Goal: Task Accomplishment & Management: Manage account settings

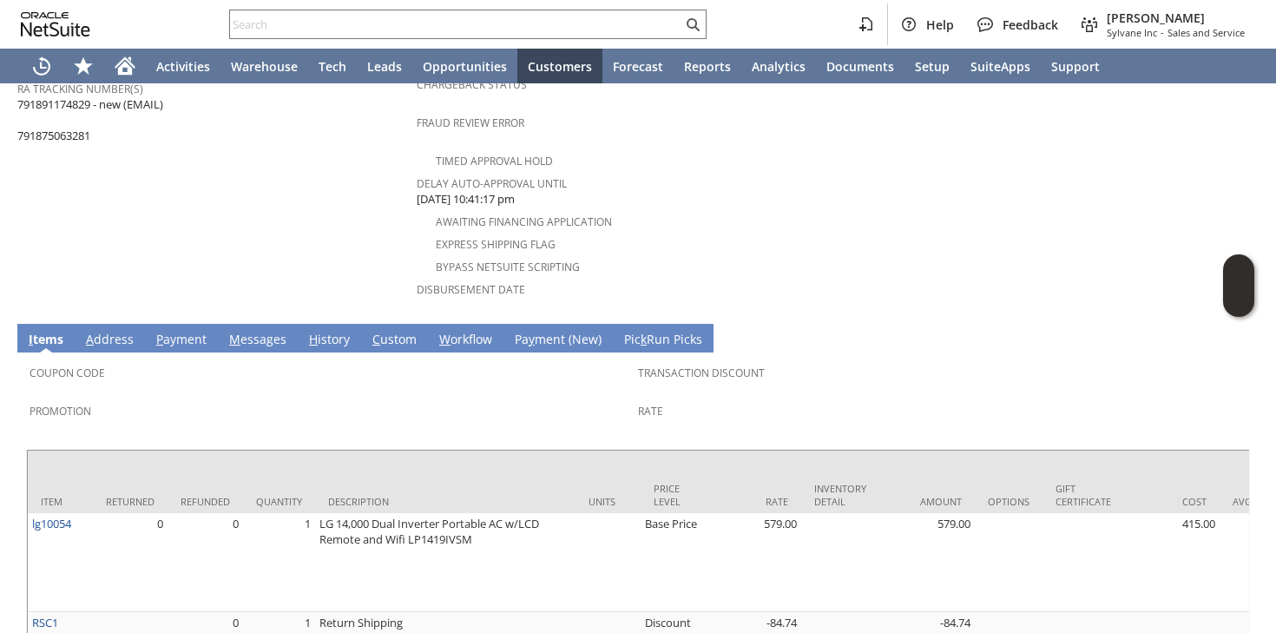
scroll to position [798, 0]
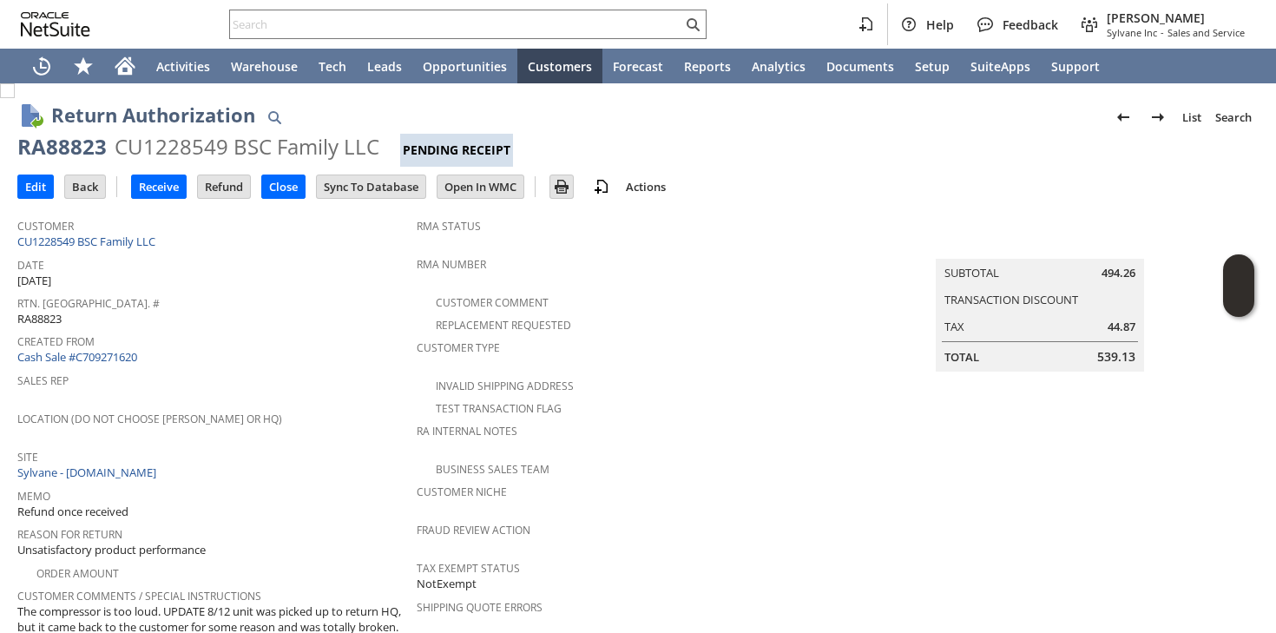
scroll to position [429, 0]
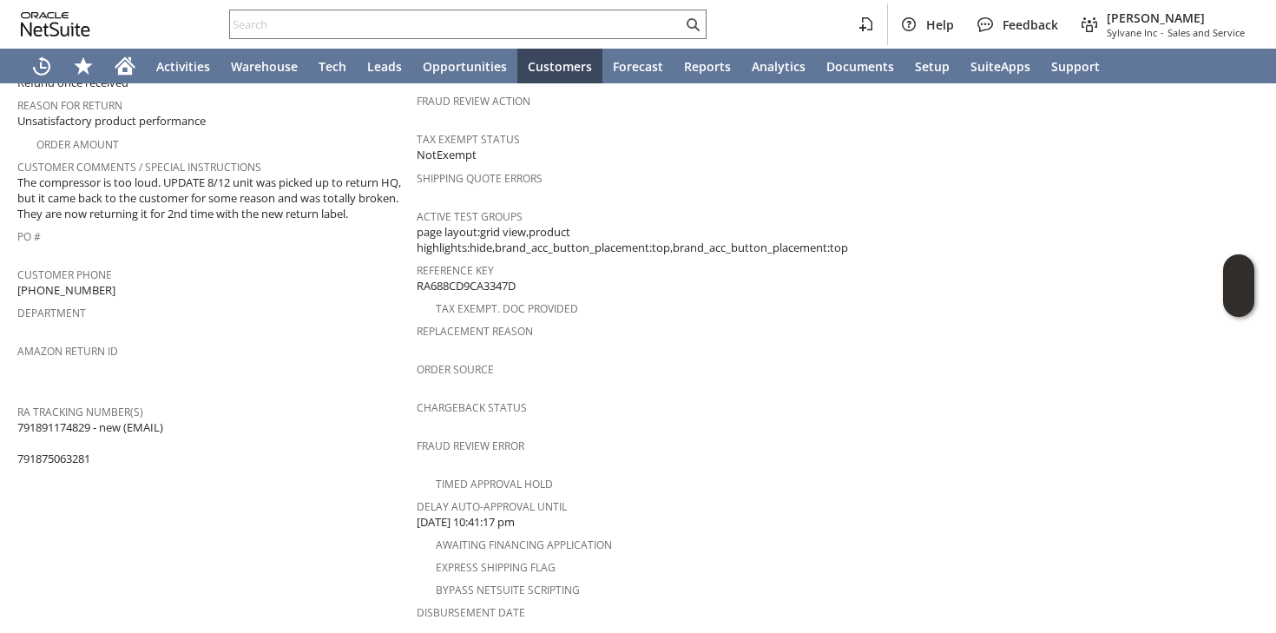
click at [70, 282] on span "(562) 682-9787" at bounding box center [66, 290] width 98 height 16
copy tbody "(562) 682-9787"
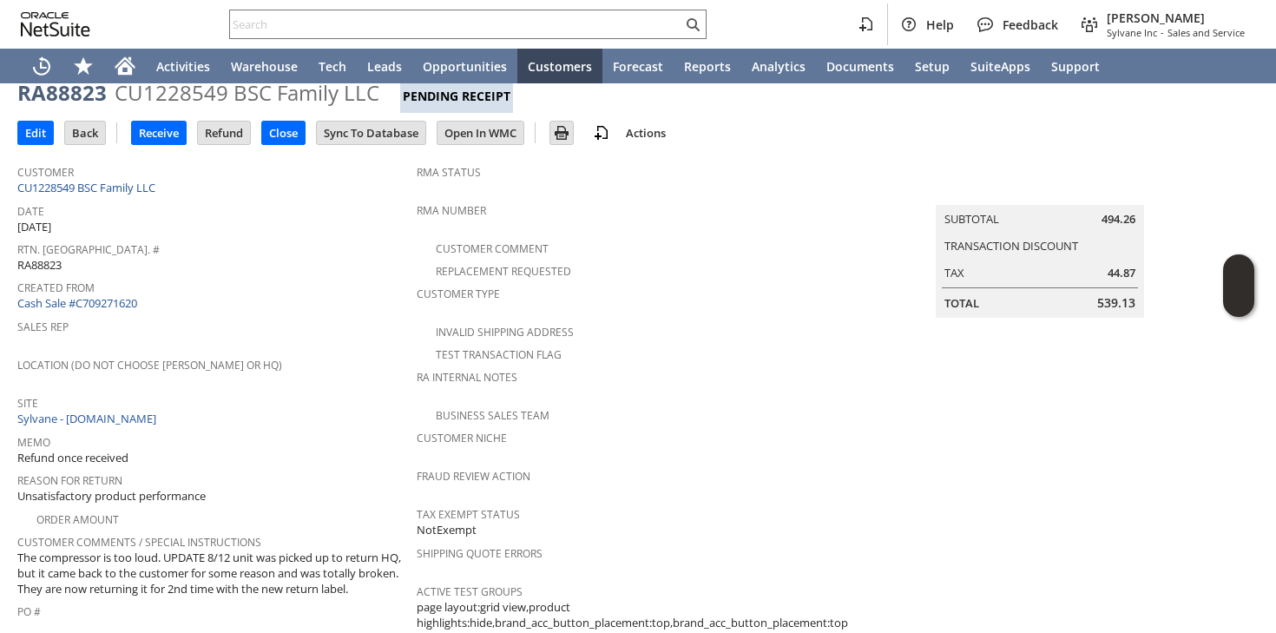
scroll to position [0, 0]
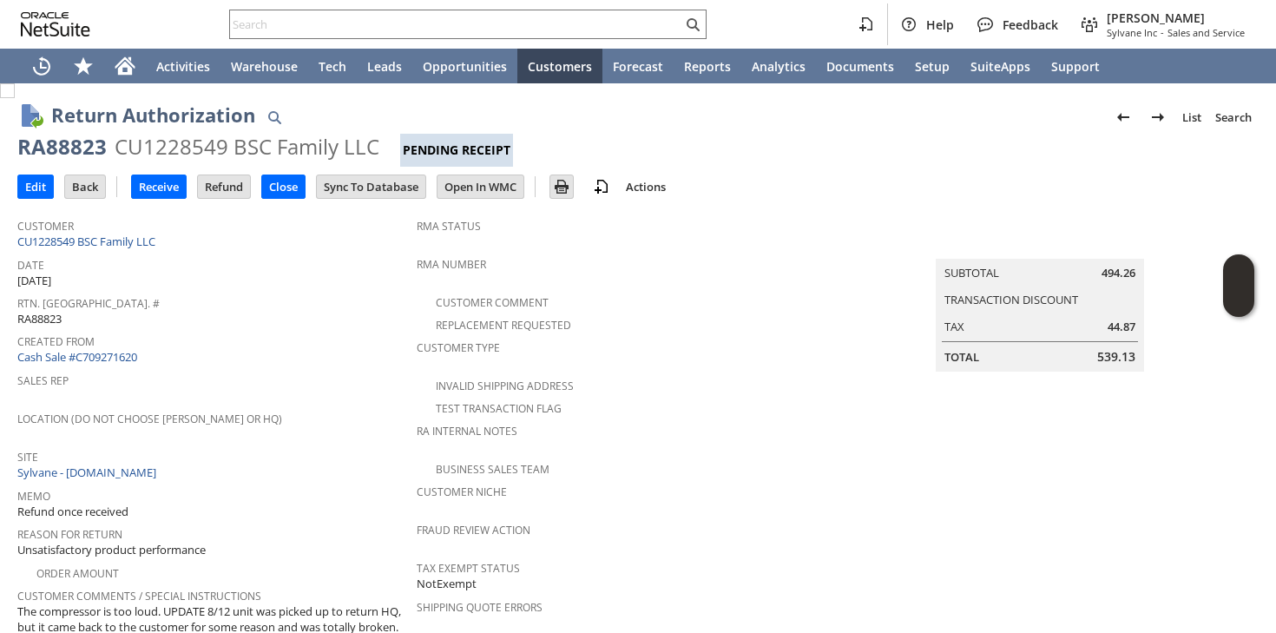
click at [60, 138] on div "RA88823" at bounding box center [61, 147] width 89 height 28
copy div "RA88823"
click at [35, 187] on input "Edit" at bounding box center [35, 186] width 35 height 23
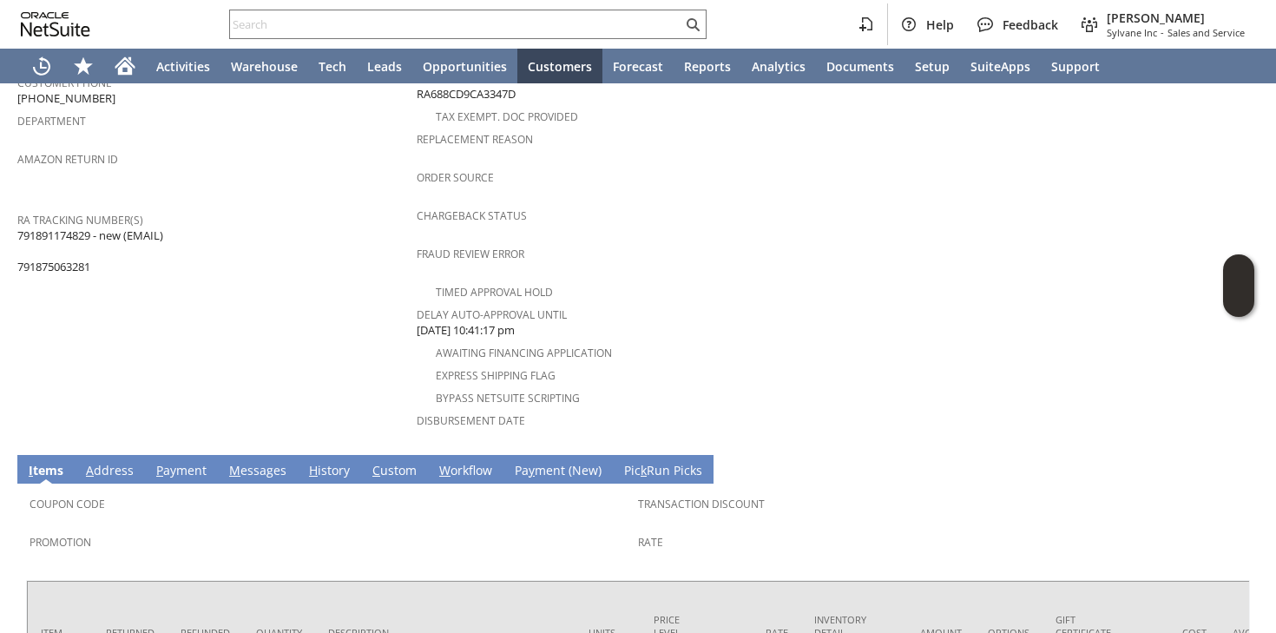
scroll to position [735, 0]
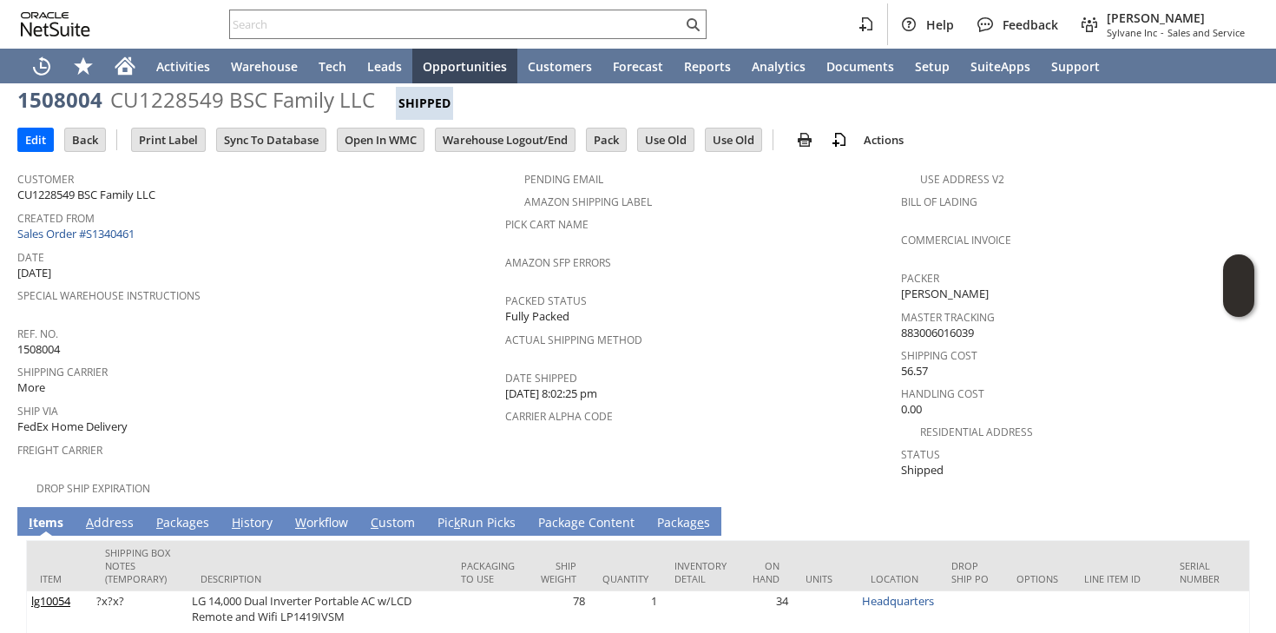
scroll to position [75, 0]
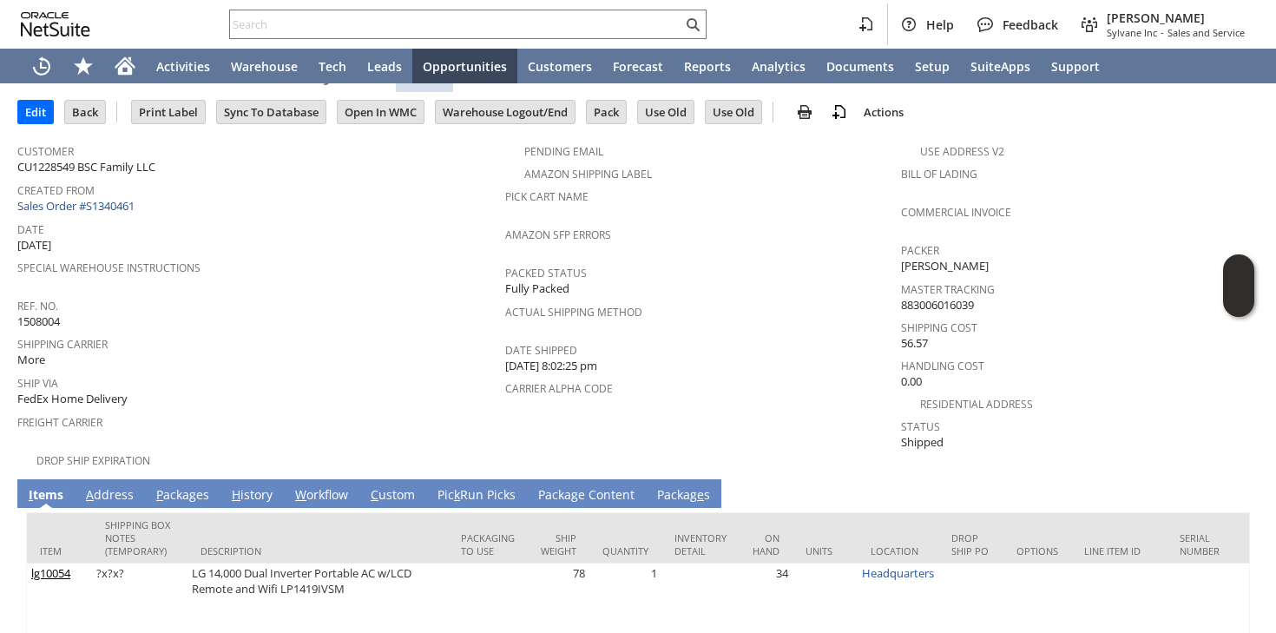
click at [102, 486] on link "A ddress" at bounding box center [110, 495] width 56 height 19
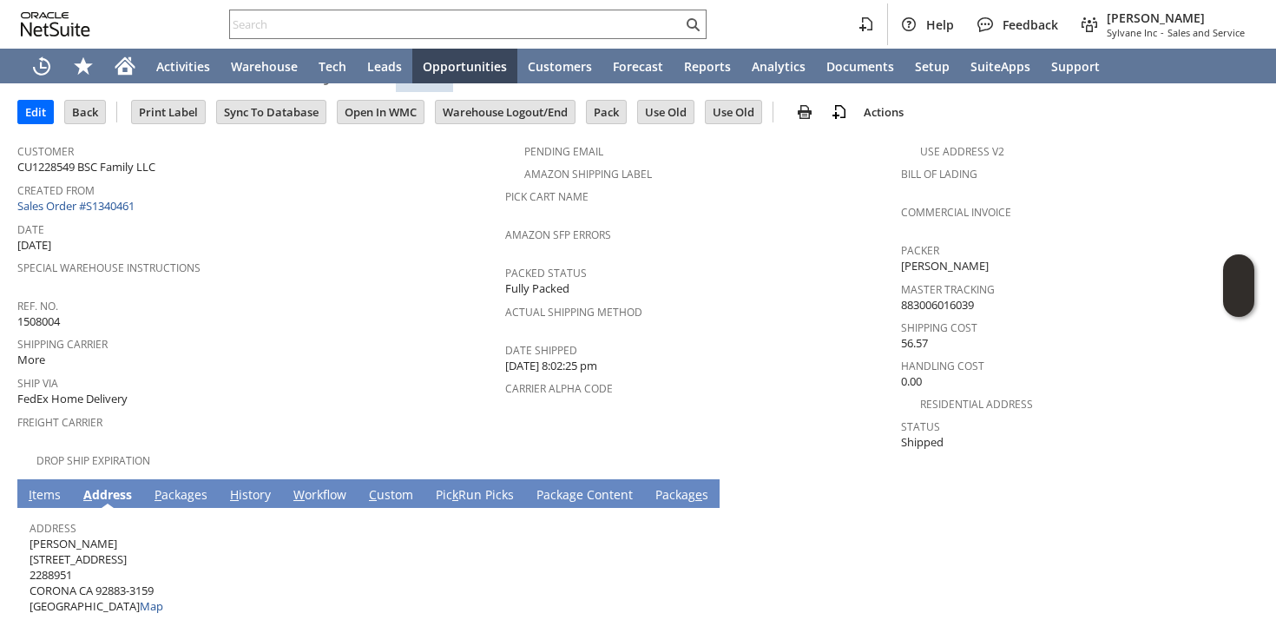
scroll to position [108, 0]
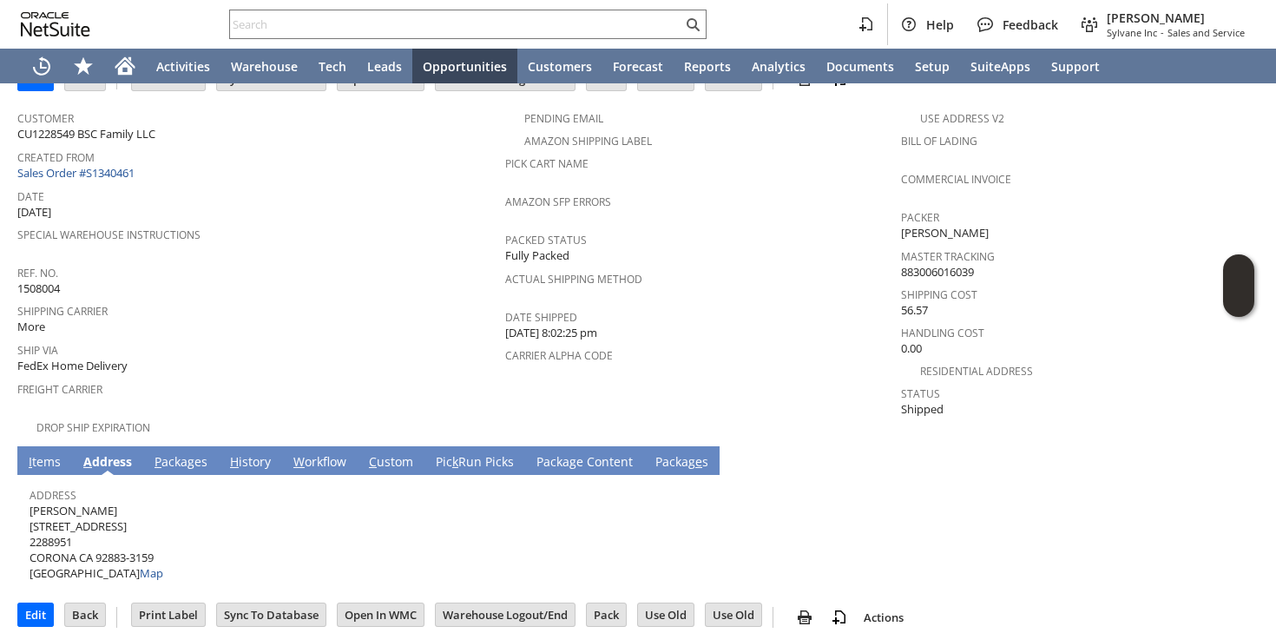
click at [67, 502] on span "Cyrus Fields 25547 RED HAWK RD 2288951 CORONA CA 92883-3159 United States Map" at bounding box center [97, 541] width 134 height 79
copy span "Cyrus Fields"
click at [114, 512] on span "Cyrus Fields 25547 RED HAWK RD 2288951 CORONA CA 92883-3159 United States Map" at bounding box center [97, 541] width 134 height 79
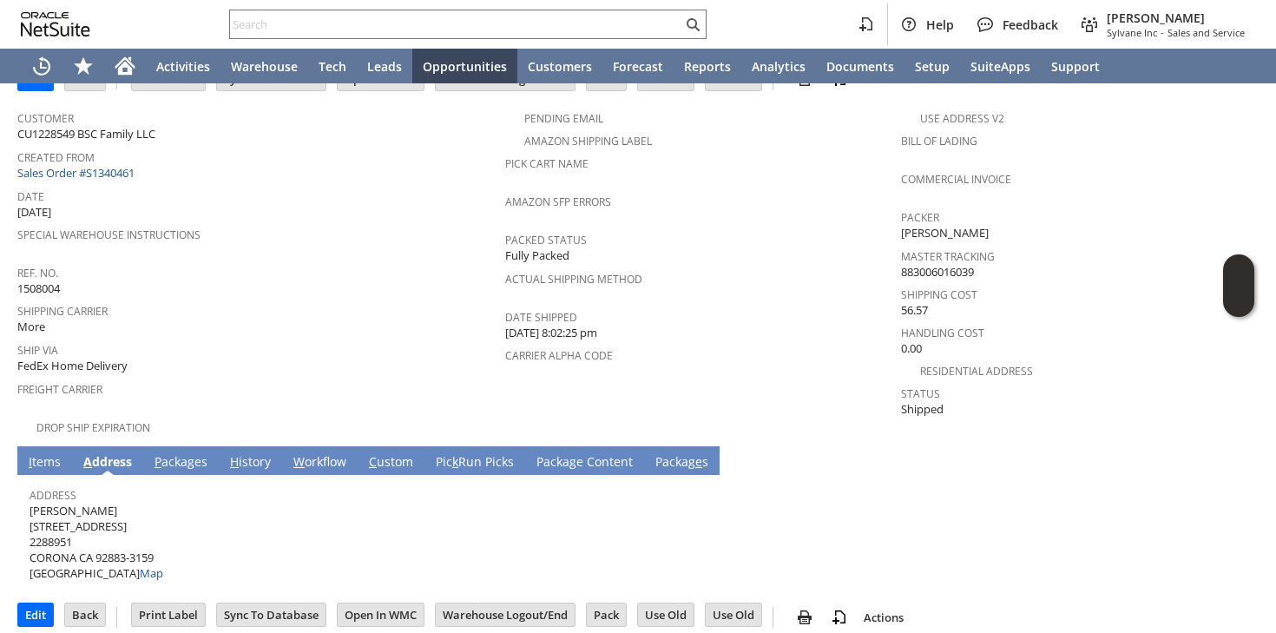
click at [114, 512] on span "Cyrus Fields 25547 RED HAWK RD 2288951 CORONA CA 92883-3159 United States Map" at bounding box center [97, 541] width 134 height 79
copy span "25547 RED HAWK RD"
drag, startPoint x: 98, startPoint y: 544, endPoint x: 175, endPoint y: 528, distance: 79.0
click at [175, 528] on div "Address Cyrus Fields 25547 RED HAWK RD 2288951 CORONA CA 92883-3159 United Stat…" at bounding box center [634, 531] width 1208 height 99
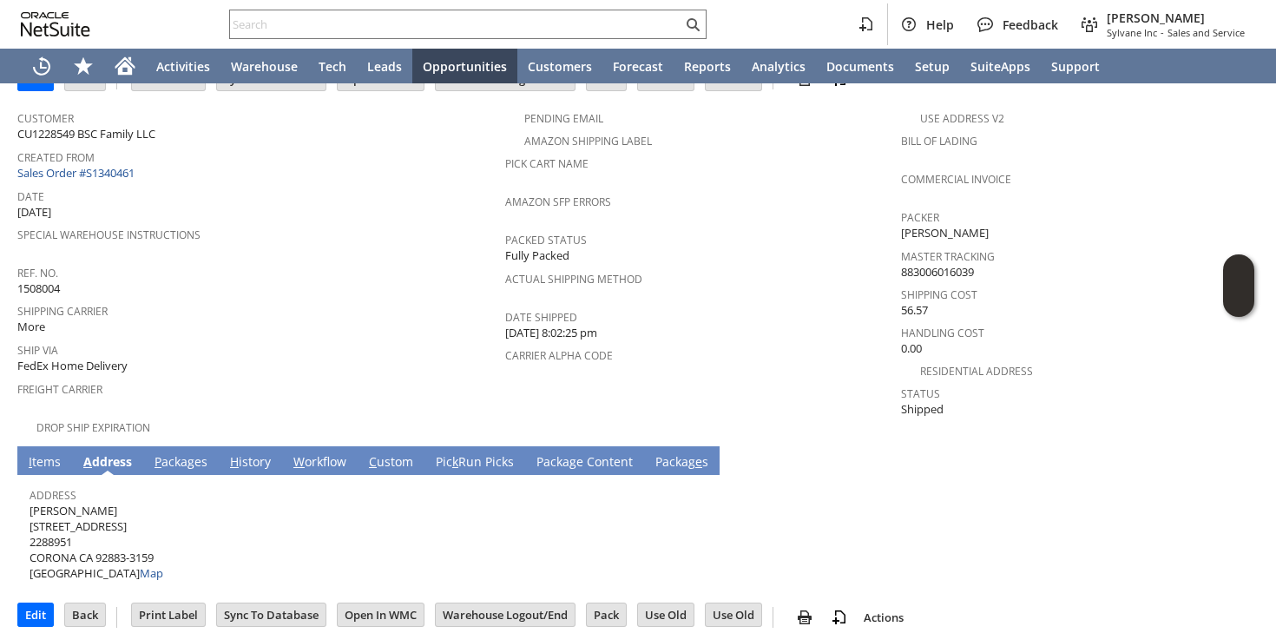
click at [95, 542] on span "Cyrus Fields 25547 RED HAWK RD 2288951 CORONA CA 92883-3159 United States Map" at bounding box center [97, 541] width 134 height 79
drag, startPoint x: 97, startPoint y: 542, endPoint x: 157, endPoint y: 535, distance: 60.3
click at [157, 535] on span "Cyrus Fields 25547 RED HAWK RD 2288951 CORONA CA 92883-3159 United States Map" at bounding box center [97, 541] width 134 height 79
copy span "92883-3159"
click at [194, 453] on link "P ackages" at bounding box center [181, 462] width 62 height 19
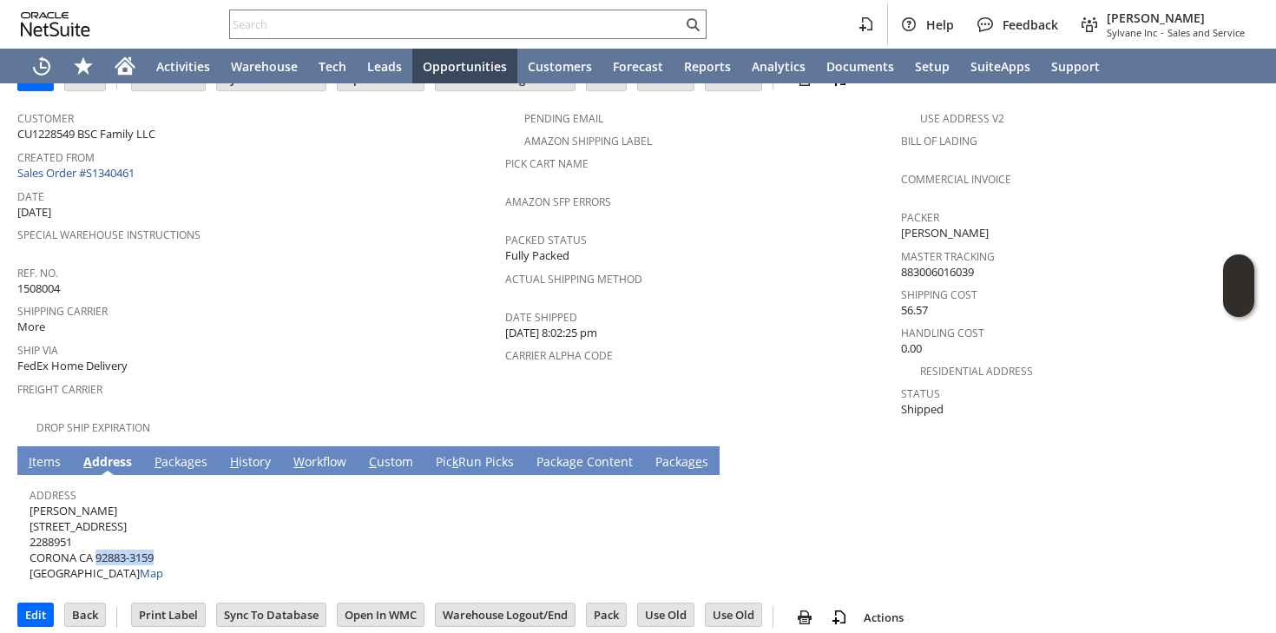
scroll to position [102, 0]
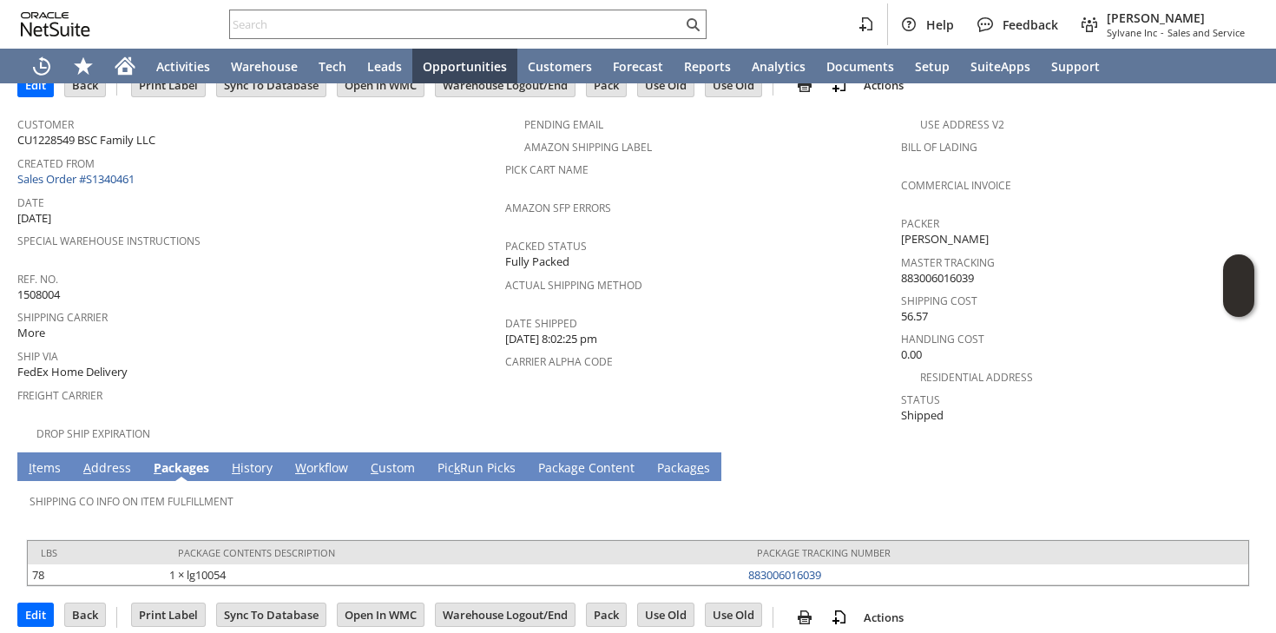
click at [49, 459] on link "I tems" at bounding box center [44, 468] width 41 height 19
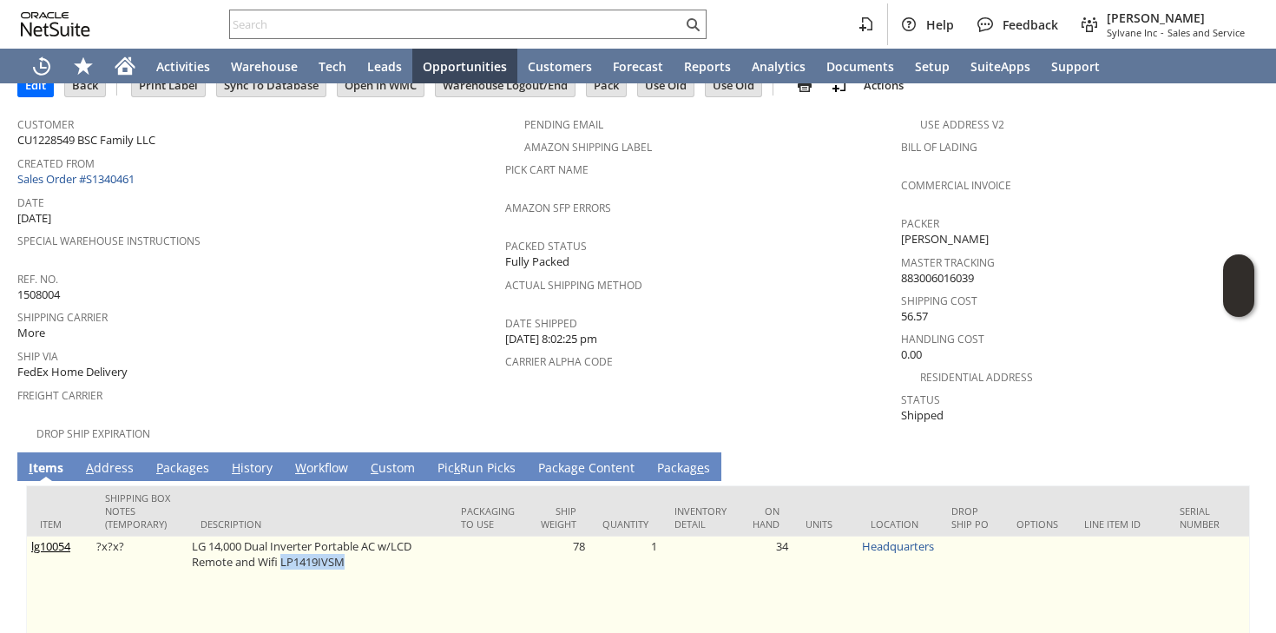
drag, startPoint x: 280, startPoint y: 544, endPoint x: 358, endPoint y: 542, distance: 78.1
click at [358, 542] on td "LG 14,000 Dual Inverter Portable AC w/LCD Remote and Wifi LP1419IVSM" at bounding box center [317, 585] width 260 height 98
copy td "LP1419IVSM"
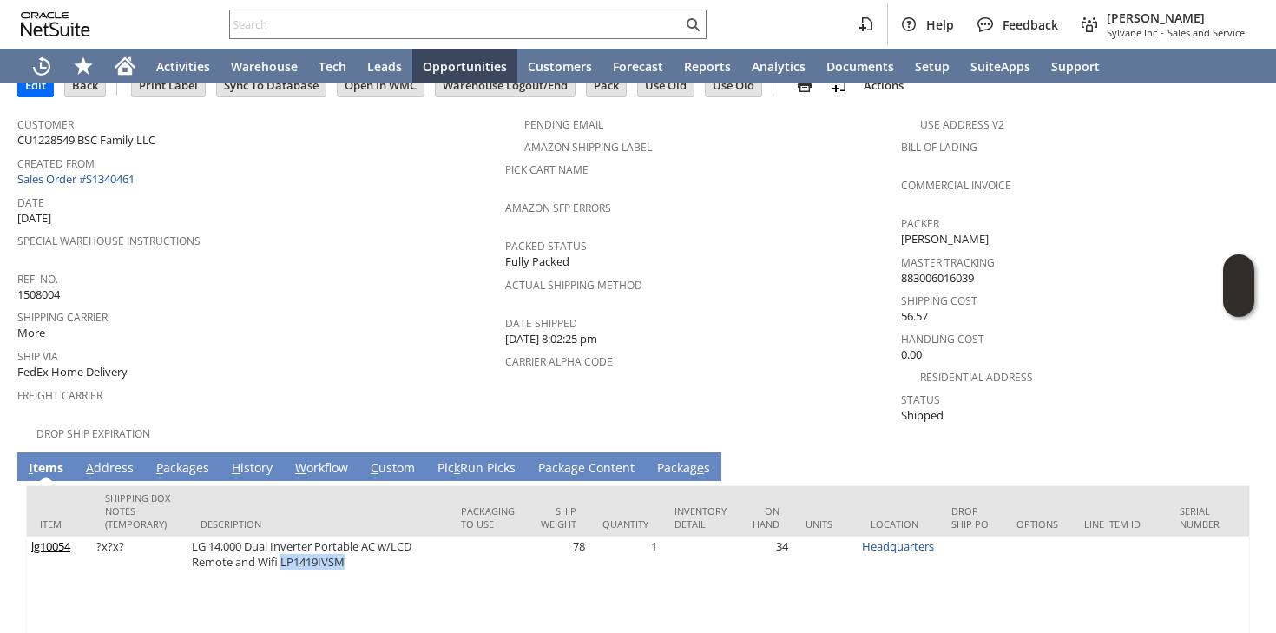
scroll to position [152, 0]
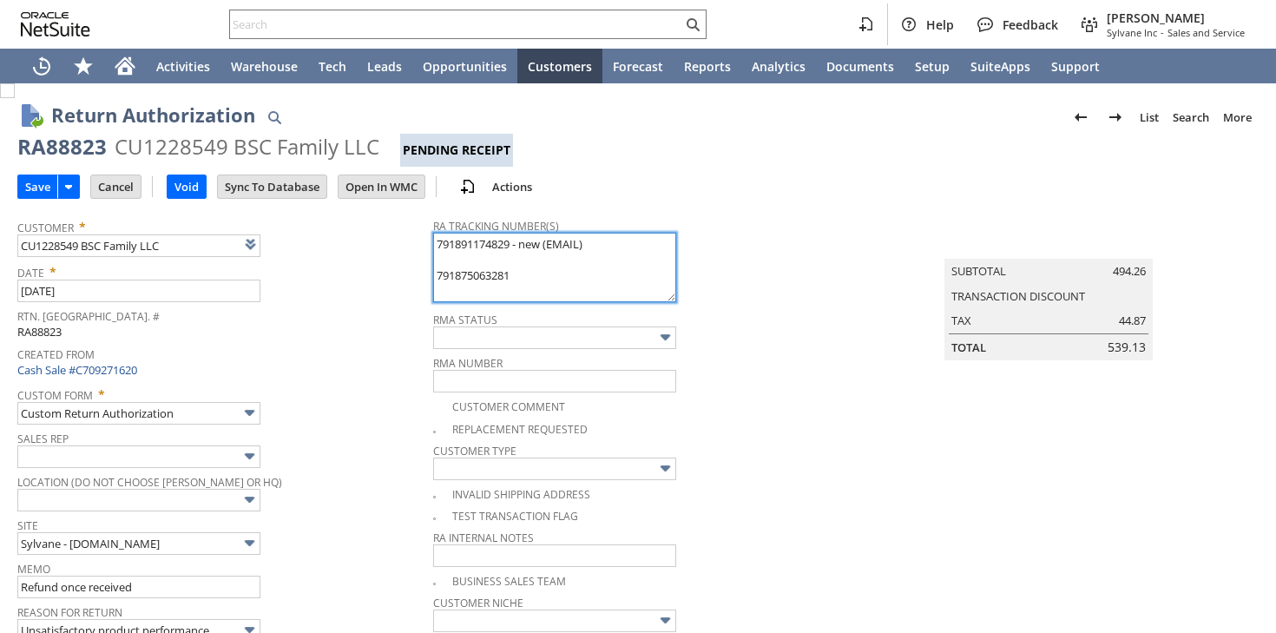
click at [531, 273] on textarea "791891174829 - new (EMAIL) 791875063281" at bounding box center [554, 267] width 243 height 69
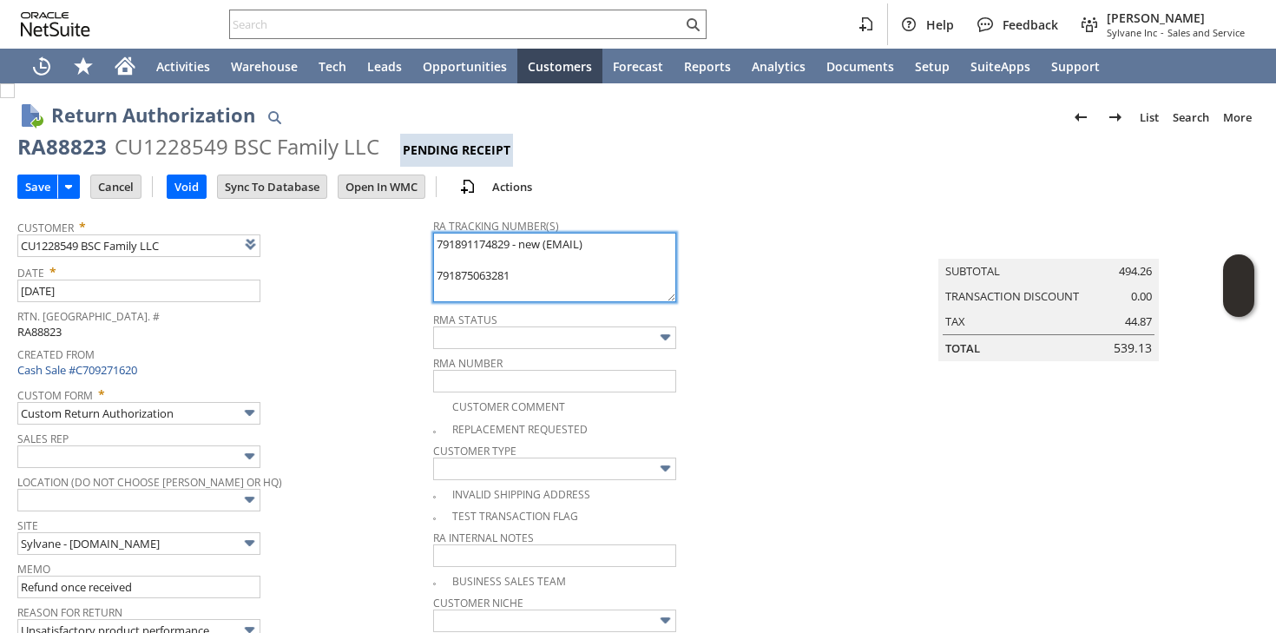
paste textarea "997092500480526"
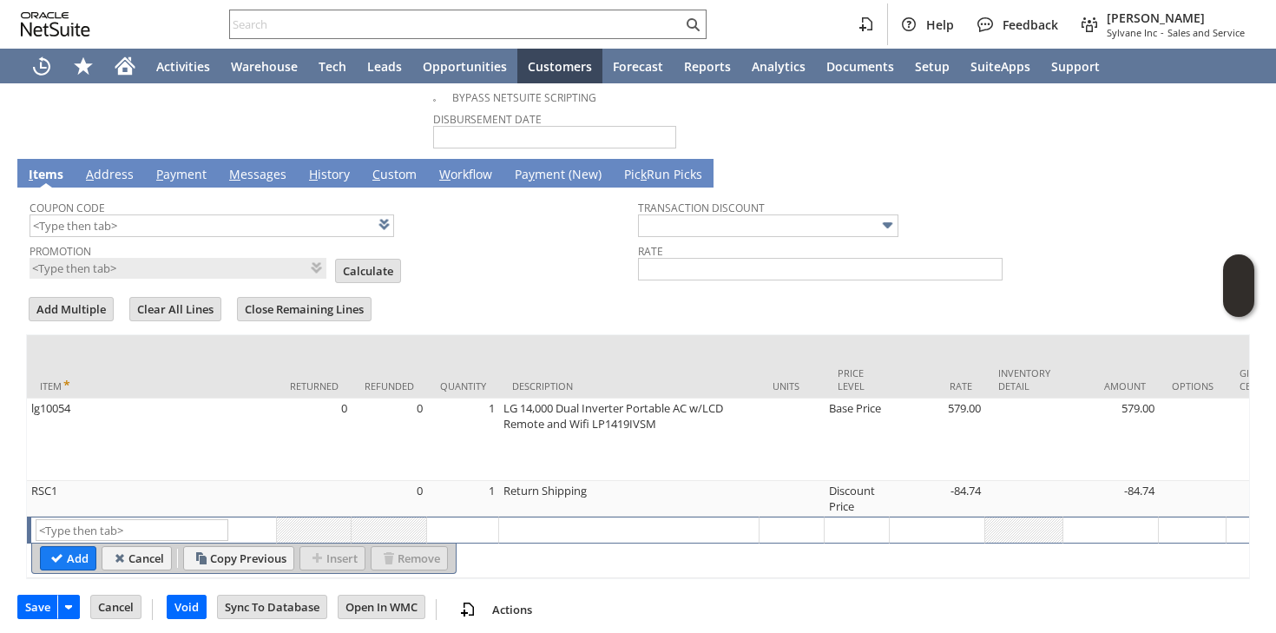
scroll to position [1131, 0]
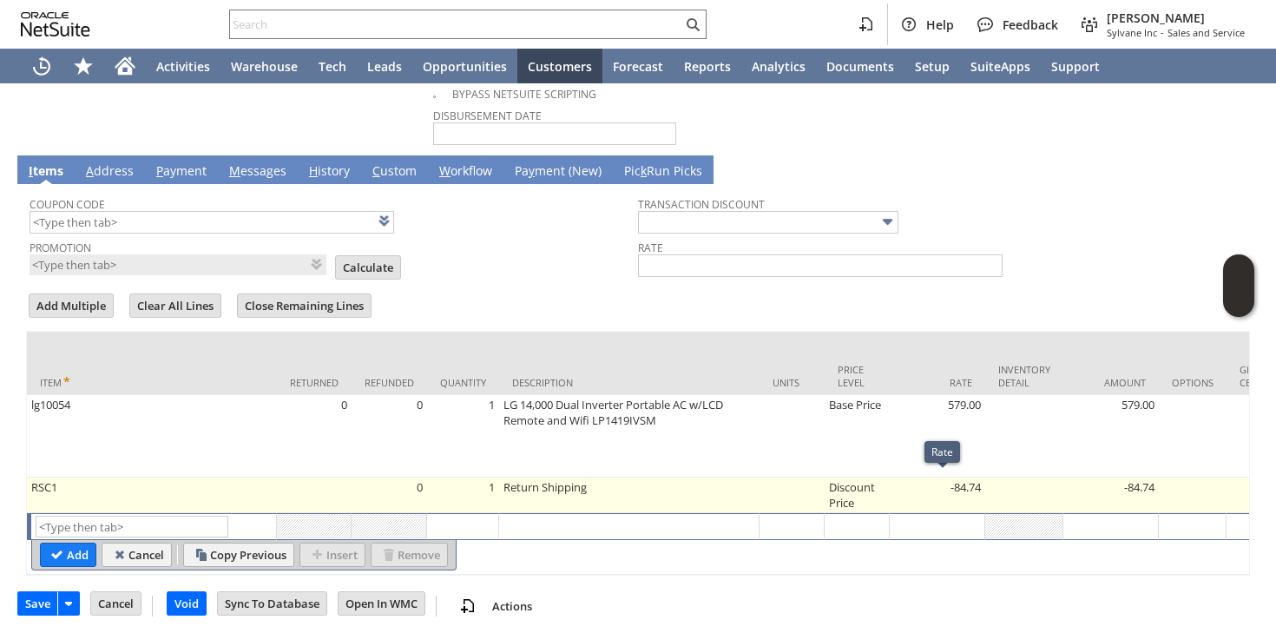
type textarea "791891174829 - new (EMAIL) 791875063281 997092500480526 - ground call tag 8/14 …"
click at [959, 477] on td "-84.74" at bounding box center [936, 495] width 95 height 36
type input "RSC1"
type input "OK"
type input "Make Copy"
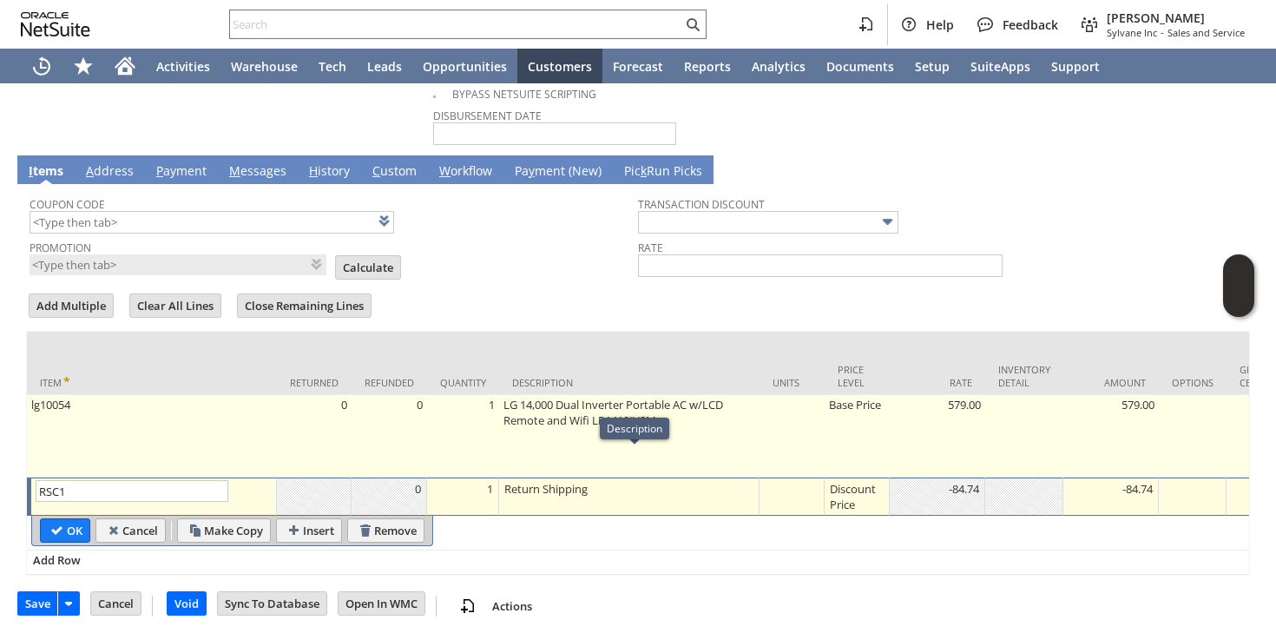
scroll to position [0, 0]
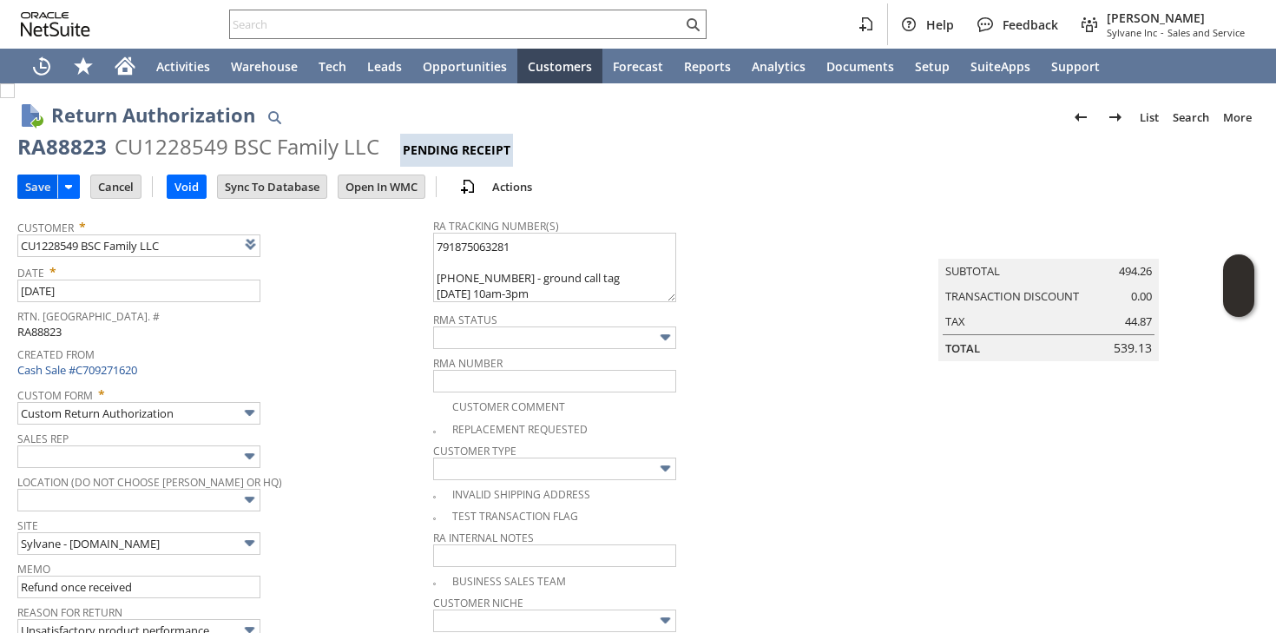
click at [31, 192] on input "Save" at bounding box center [37, 186] width 39 height 23
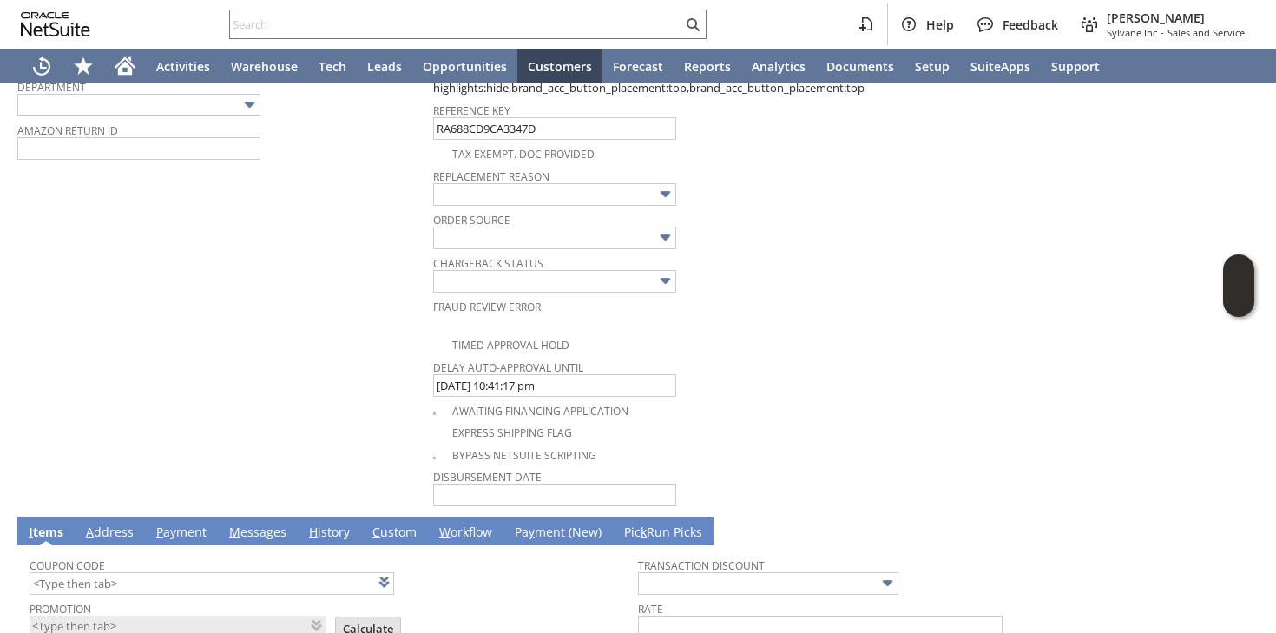
scroll to position [774, 0]
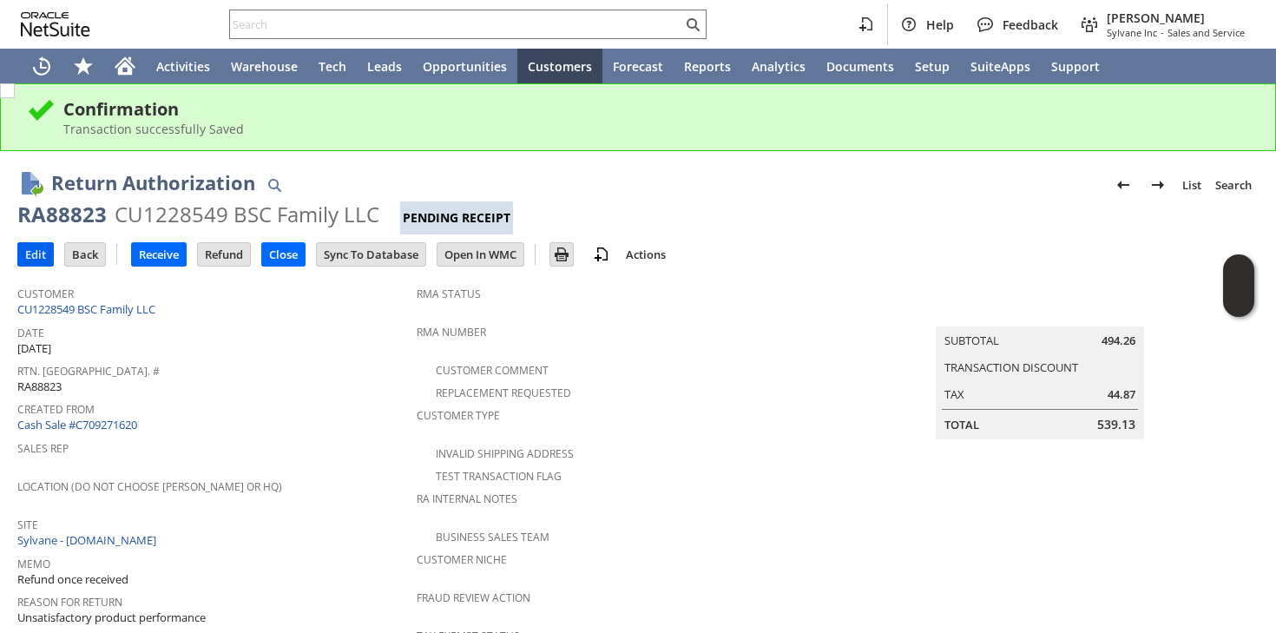
click at [33, 250] on input "Edit" at bounding box center [35, 254] width 35 height 23
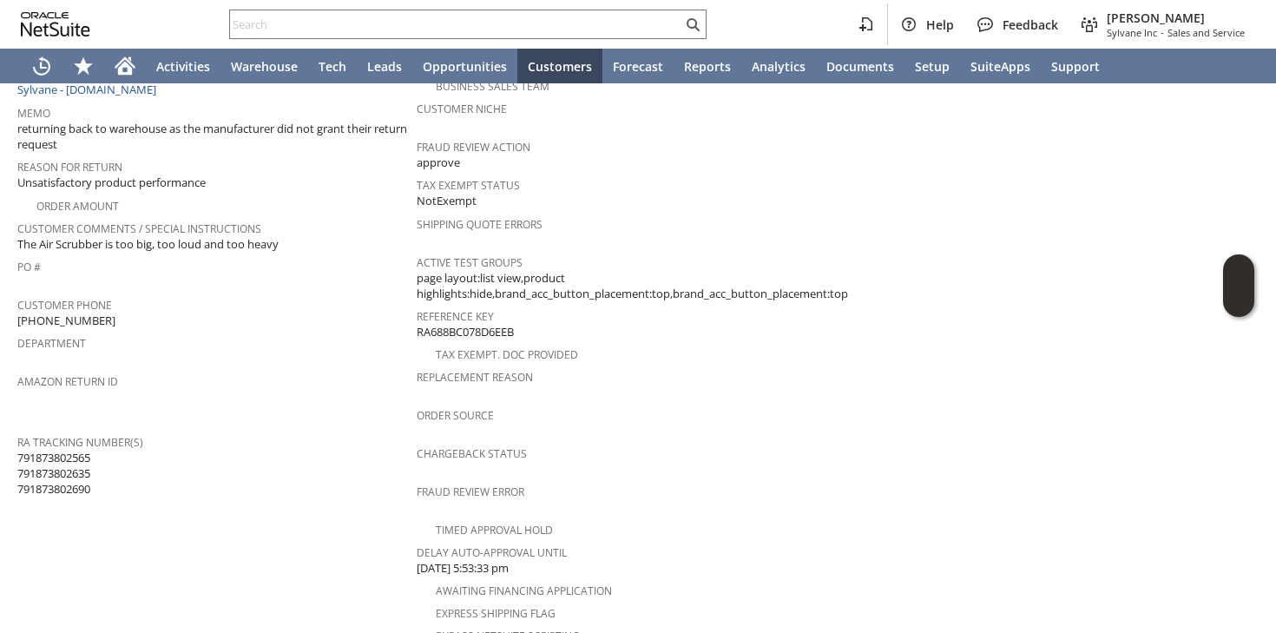
scroll to position [385, 0]
click at [72, 447] on span "791873802565 791873802635 791873802690" at bounding box center [53, 471] width 73 height 48
copy span "791873802565"
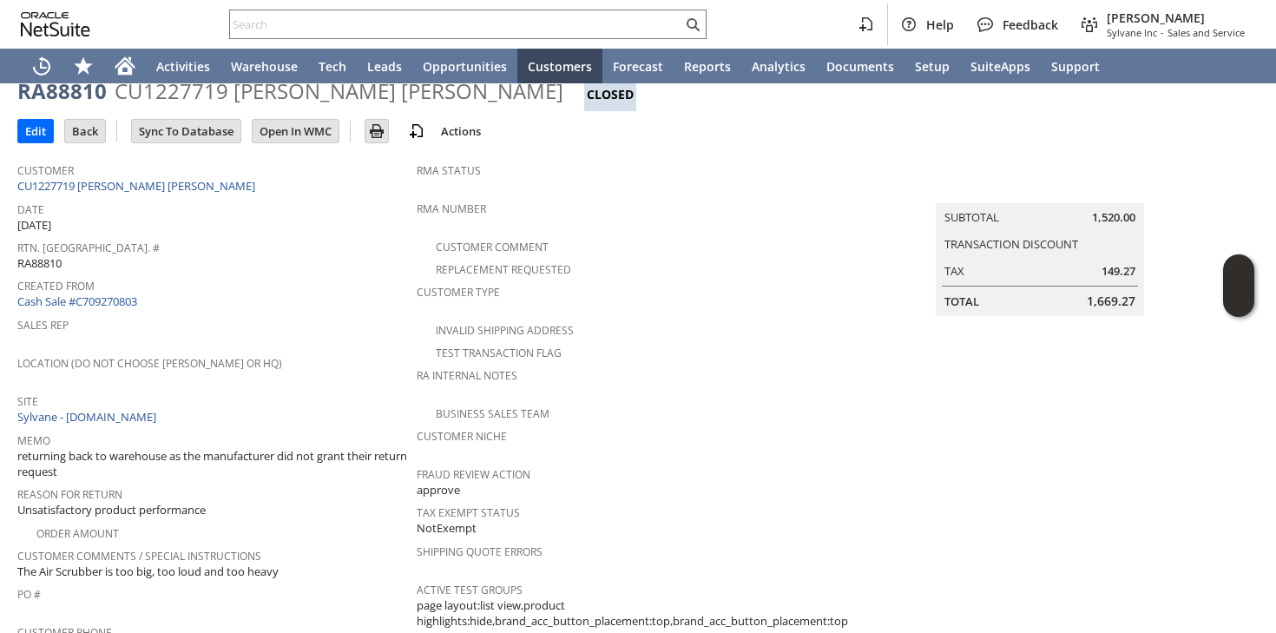
scroll to position [0, 0]
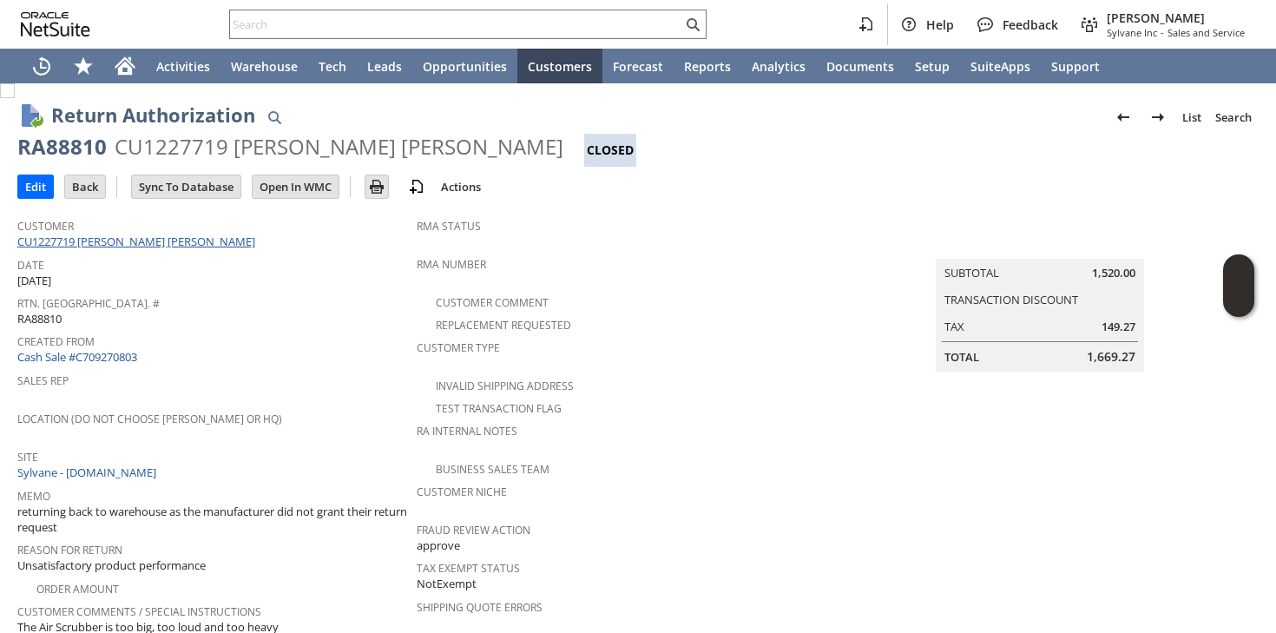
click at [141, 240] on link "CU1227719 alejandro a garcia" at bounding box center [138, 241] width 242 height 16
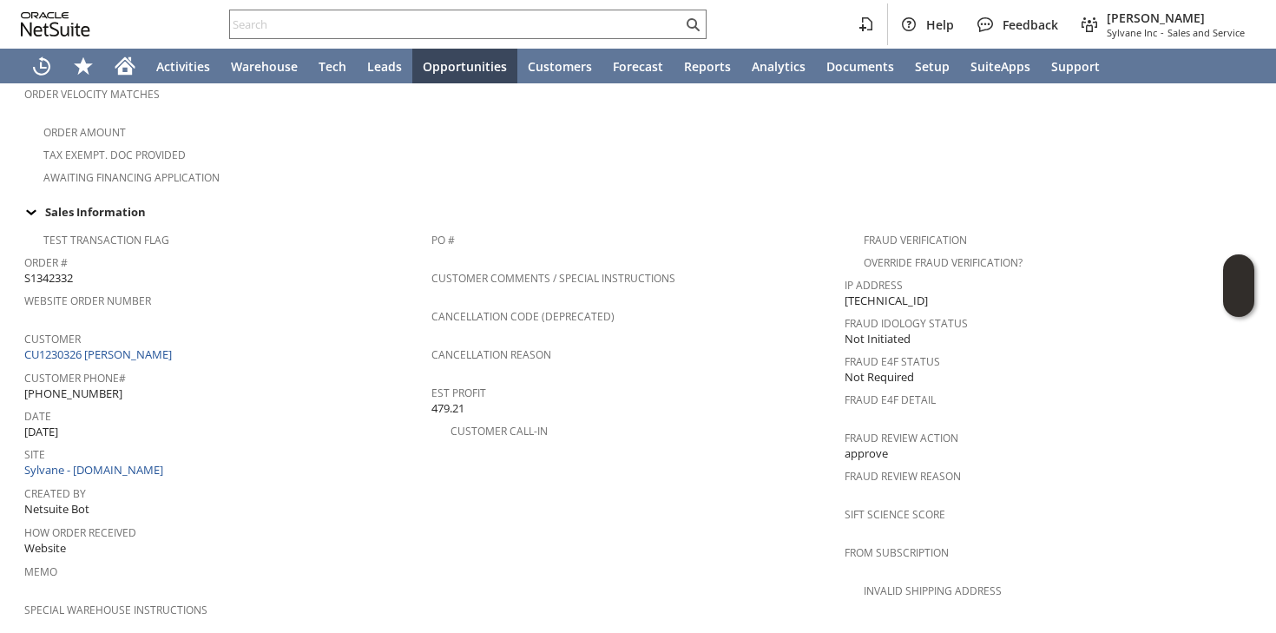
scroll to position [575, 0]
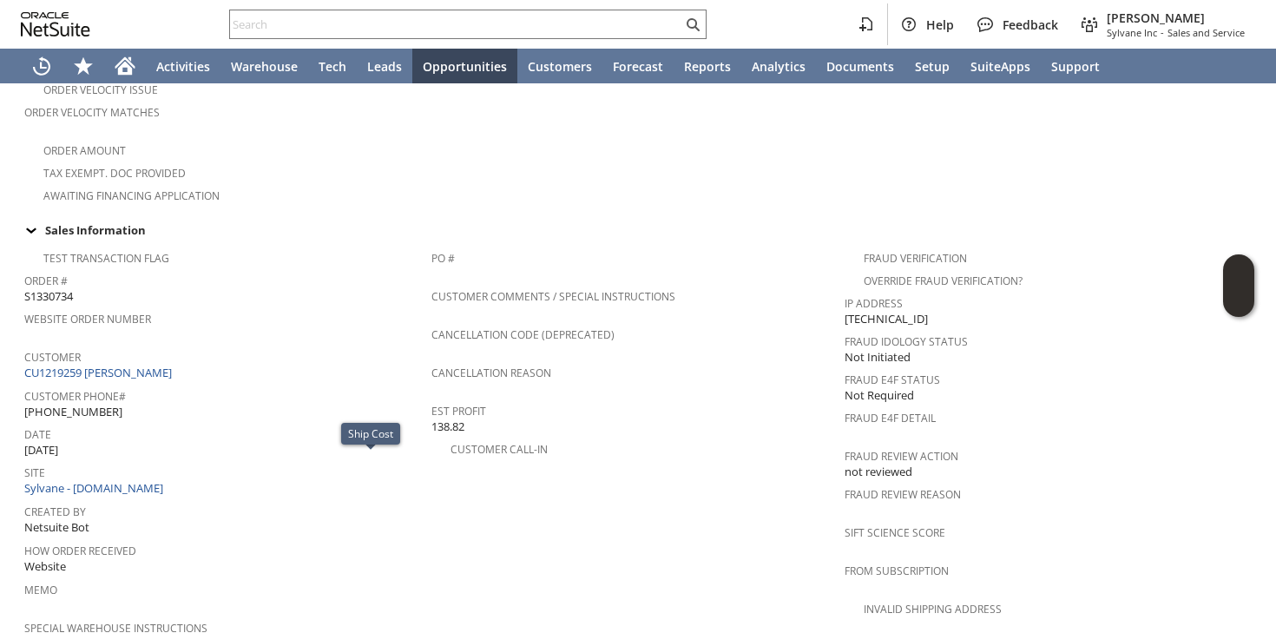
scroll to position [279, 0]
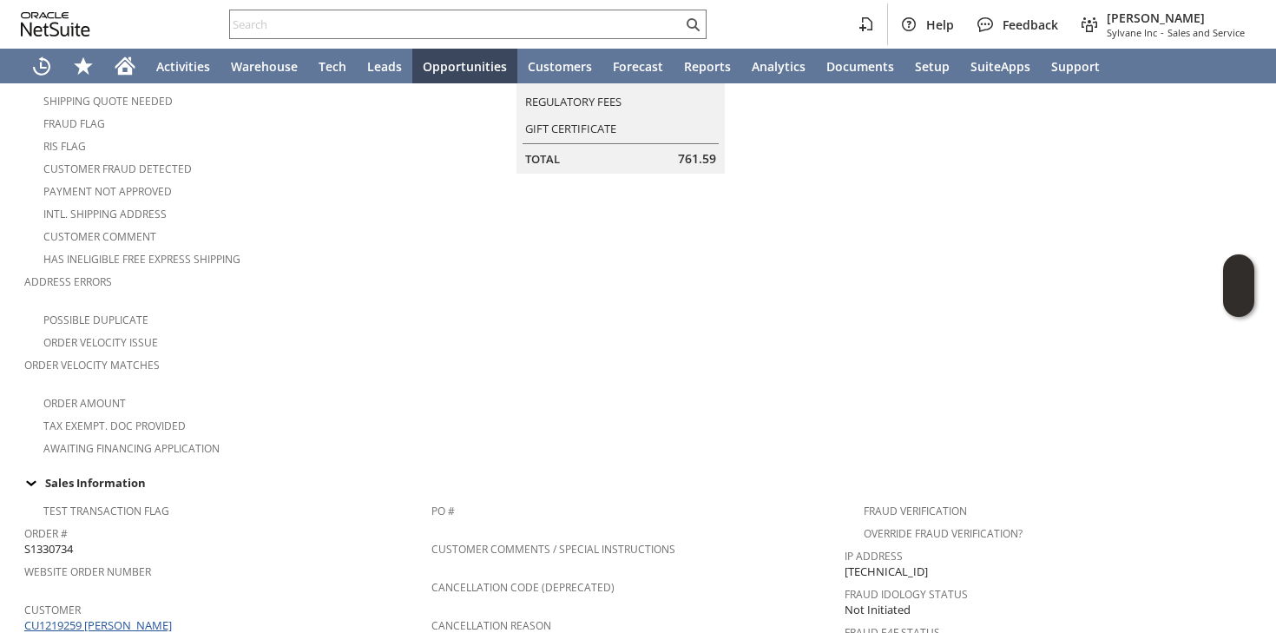
click at [91, 617] on link "CU1219259 [PERSON_NAME]" at bounding box center [100, 625] width 152 height 16
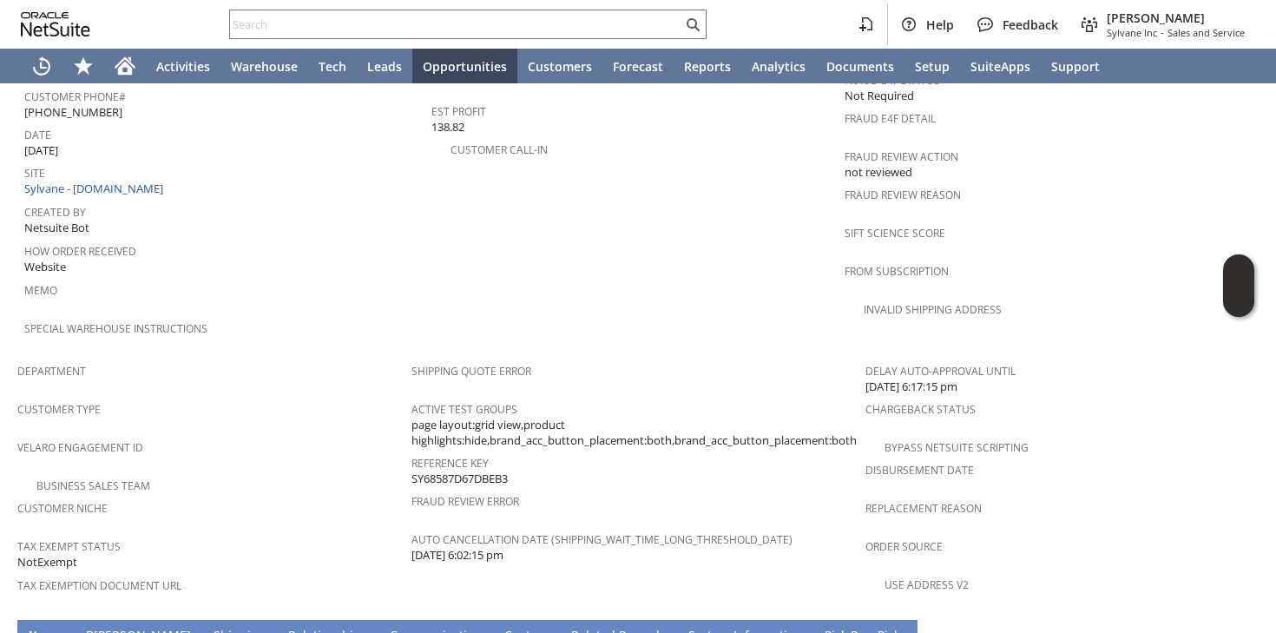
scroll to position [490, 0]
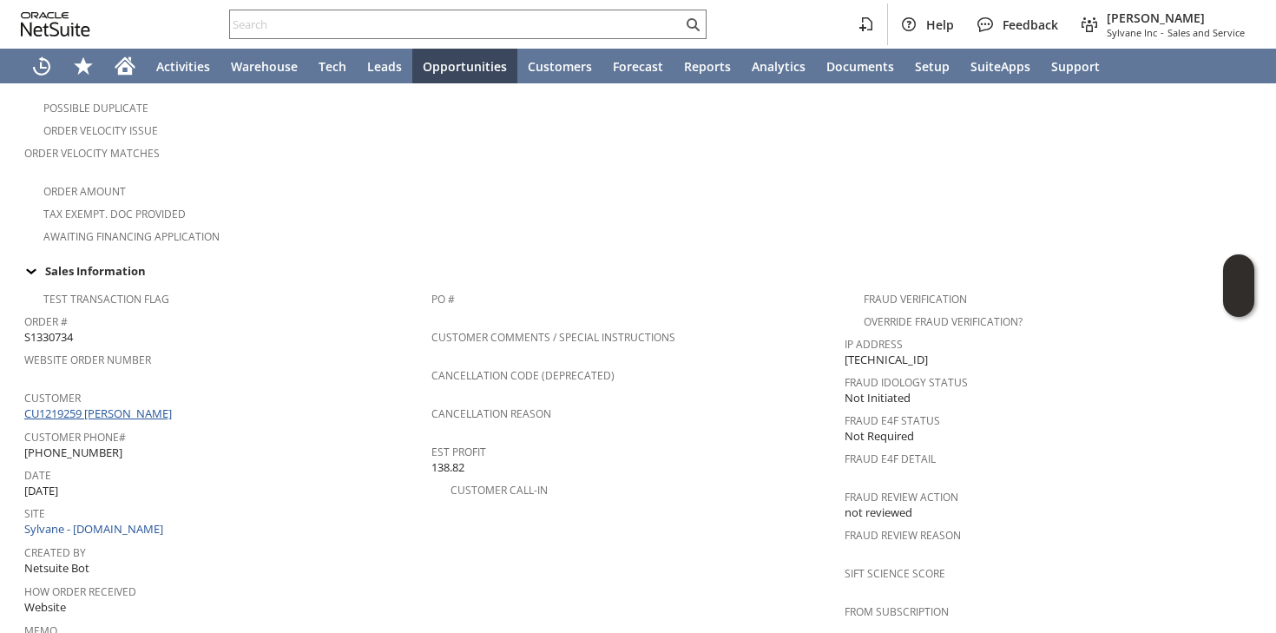
click at [75, 405] on link "CU1219259 [PERSON_NAME]" at bounding box center [100, 413] width 152 height 16
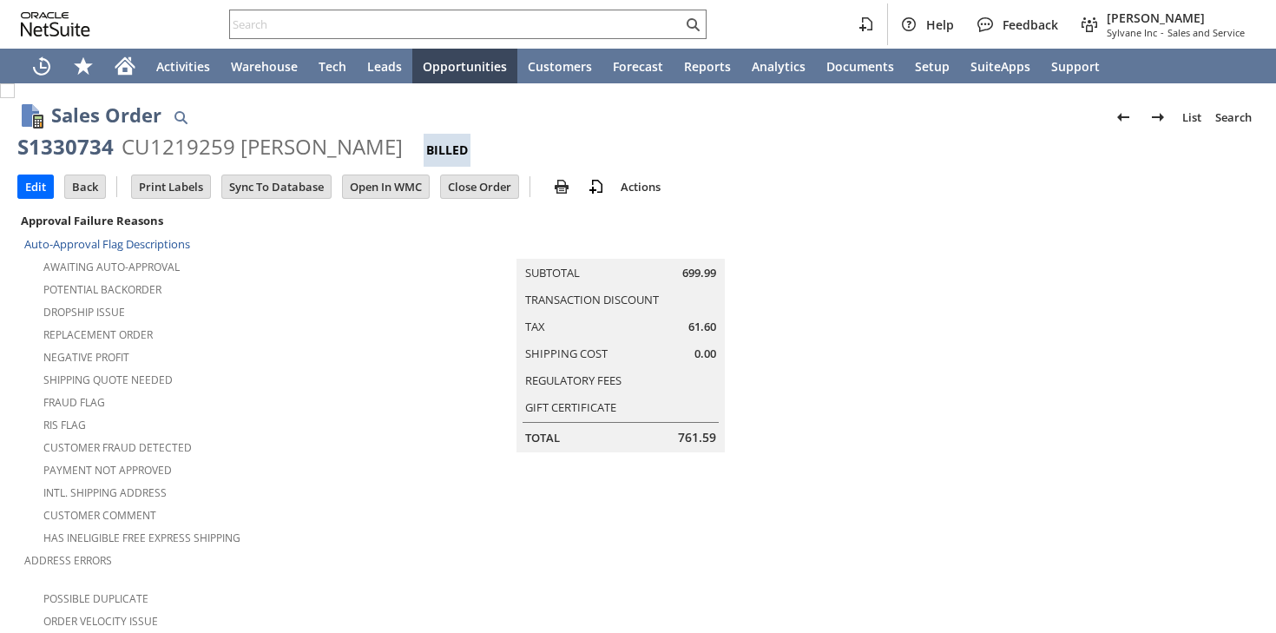
scroll to position [1159, 0]
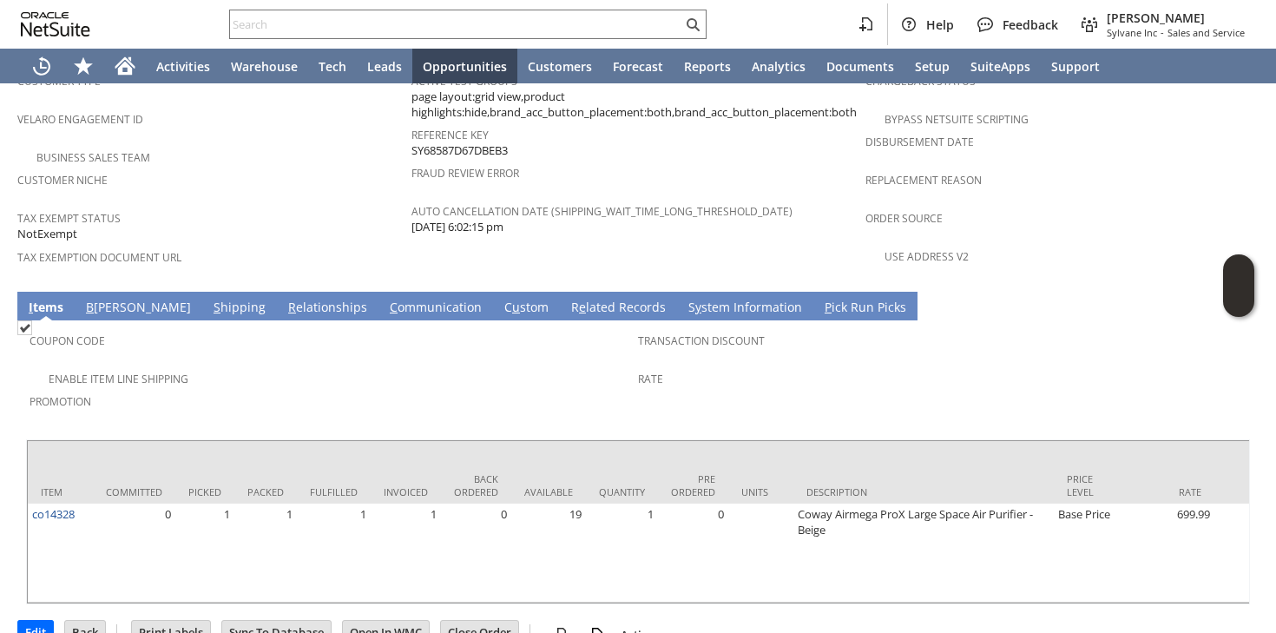
click at [209, 299] on link "S hipping" at bounding box center [239, 308] width 61 height 19
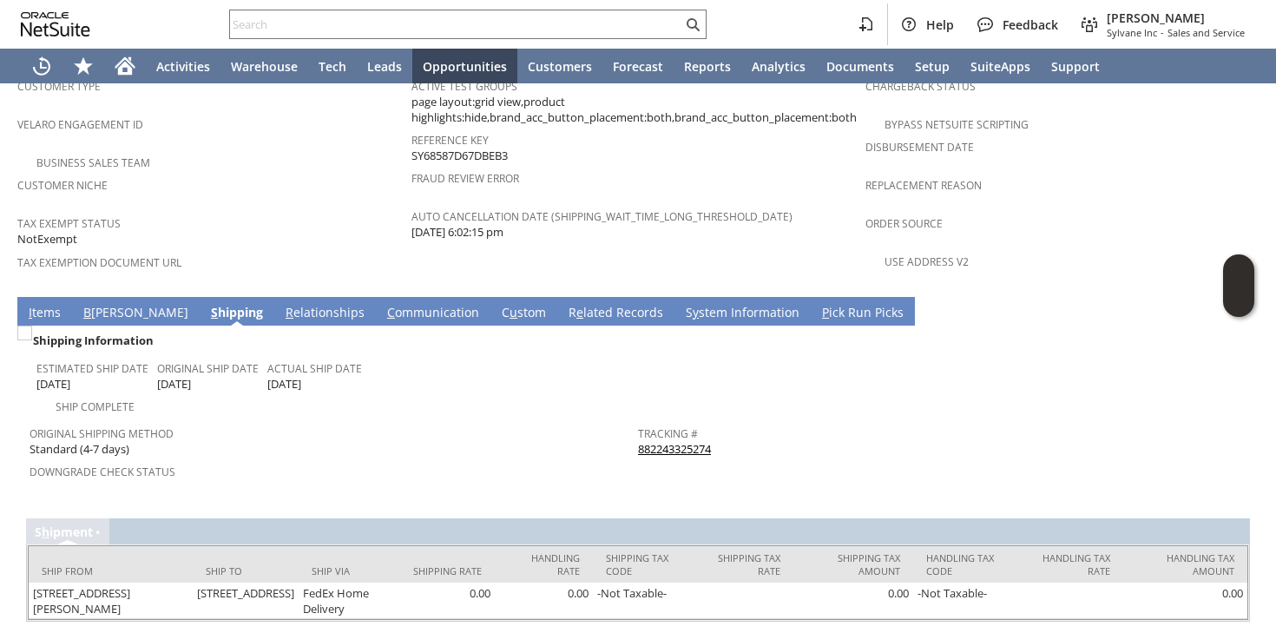
click at [654, 441] on link "882243325274" at bounding box center [674, 449] width 73 height 16
click at [250, 211] on div "Tax Exempt Status NotExempt" at bounding box center [209, 229] width 385 height 37
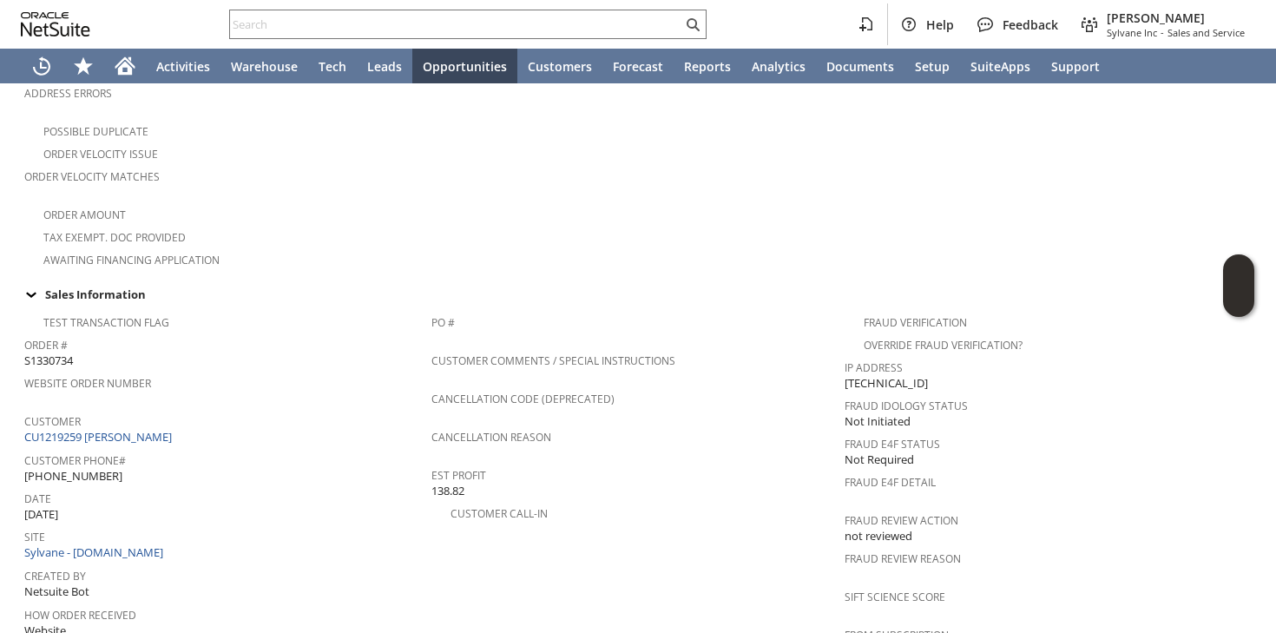
scroll to position [0, 0]
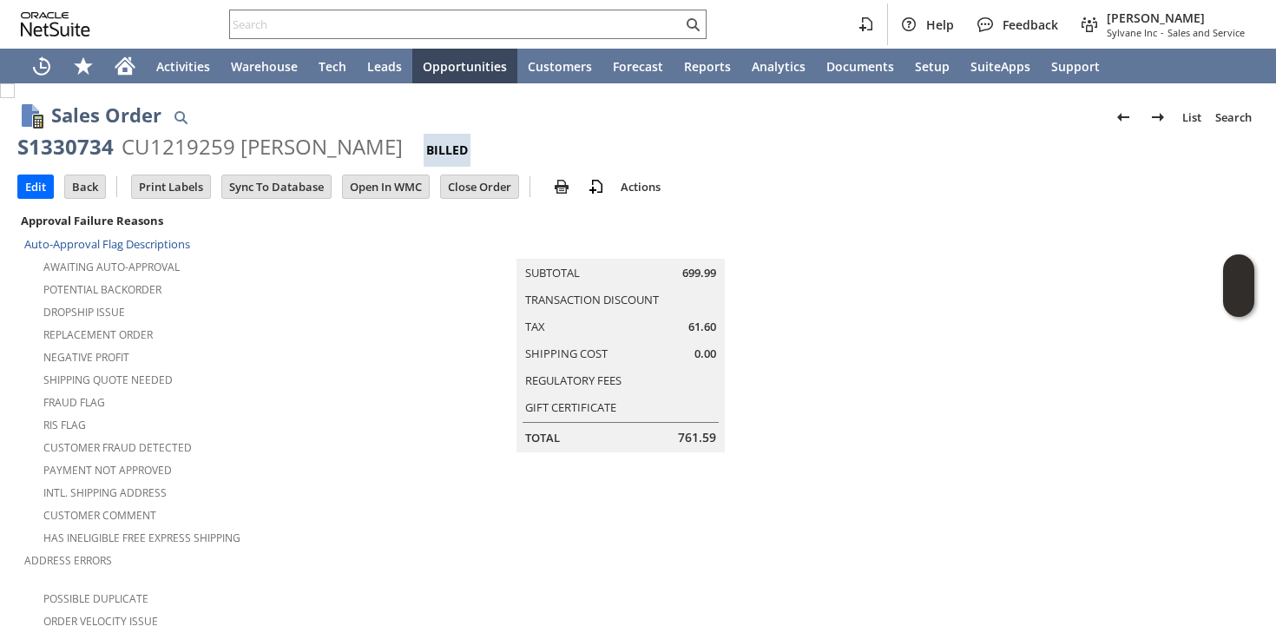
click at [311, 43] on div "Help Feedback [PERSON_NAME] Sylvane Inc - Sales and Service" at bounding box center [638, 24] width 1276 height 49
click at [312, 30] on input "text" at bounding box center [456, 24] width 452 height 21
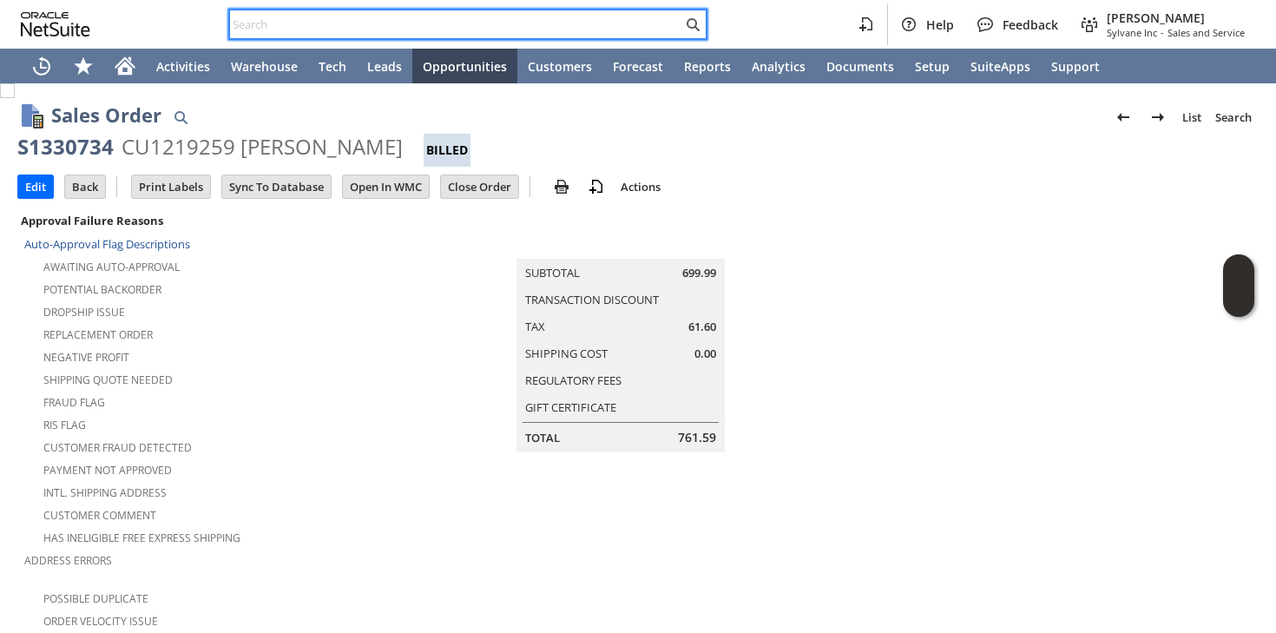
paste input "[EMAIL_ADDRESS][DOMAIN_NAME]"
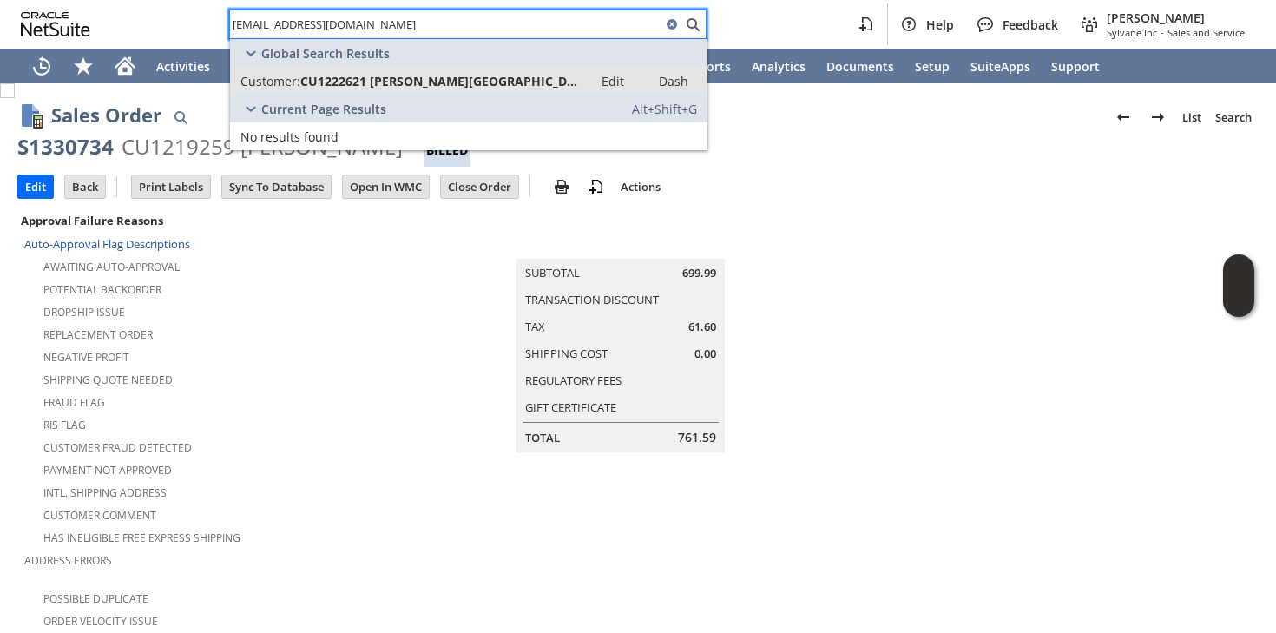
type input "sferri@mckaybuild.com"
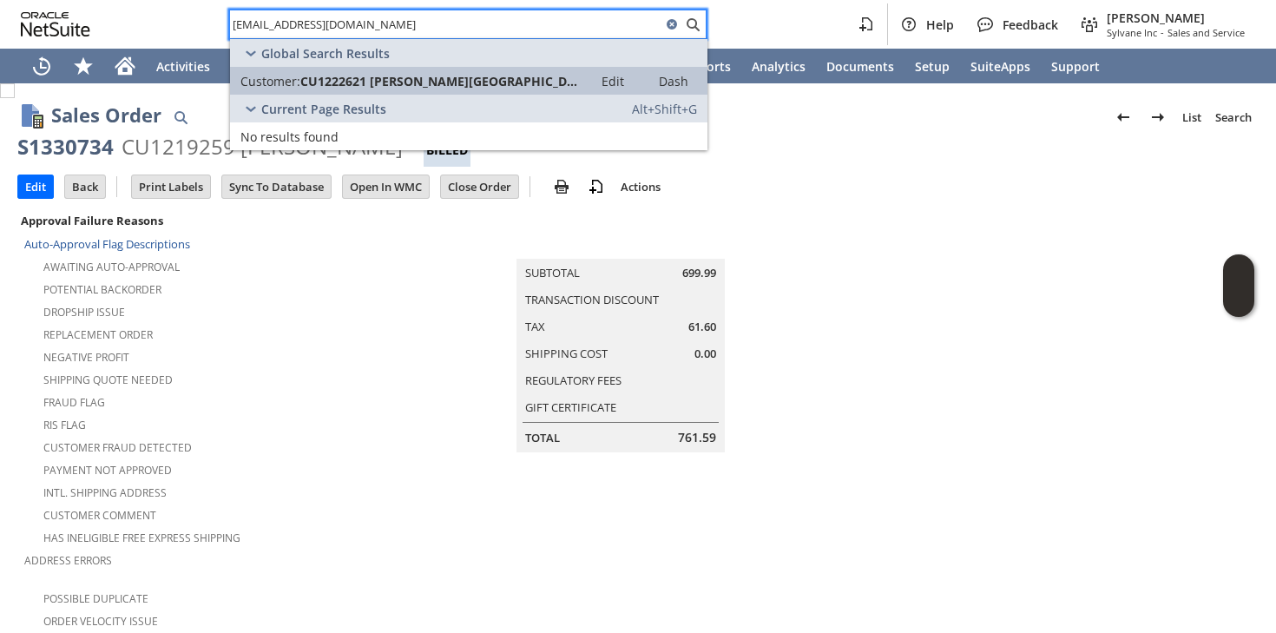
click at [305, 80] on span "CU1222621 Stefano F Building" at bounding box center [441, 81] width 282 height 16
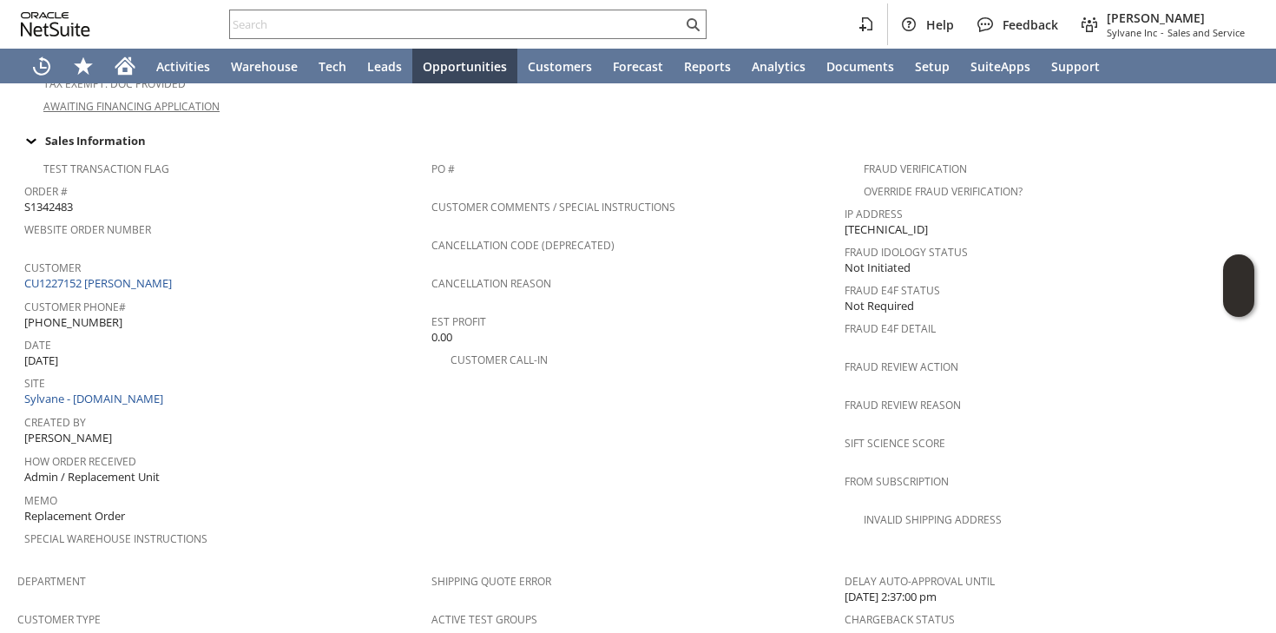
scroll to position [629, 0]
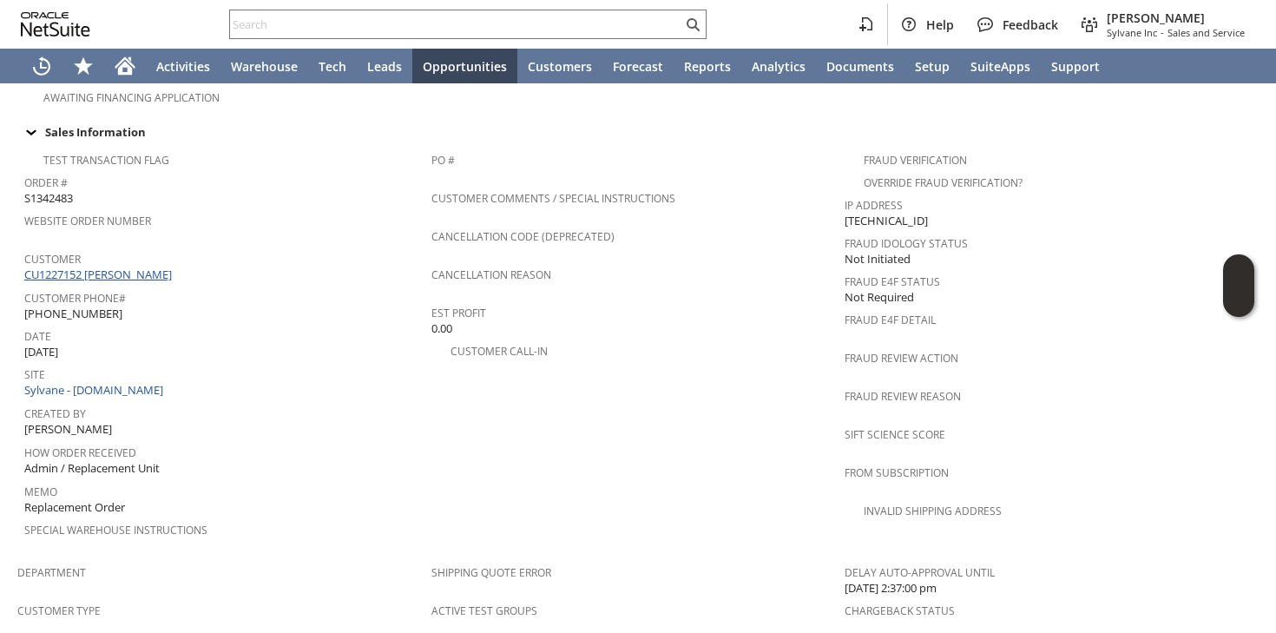
click at [108, 266] on link "CU1227152 [PERSON_NAME]" at bounding box center [100, 274] width 152 height 16
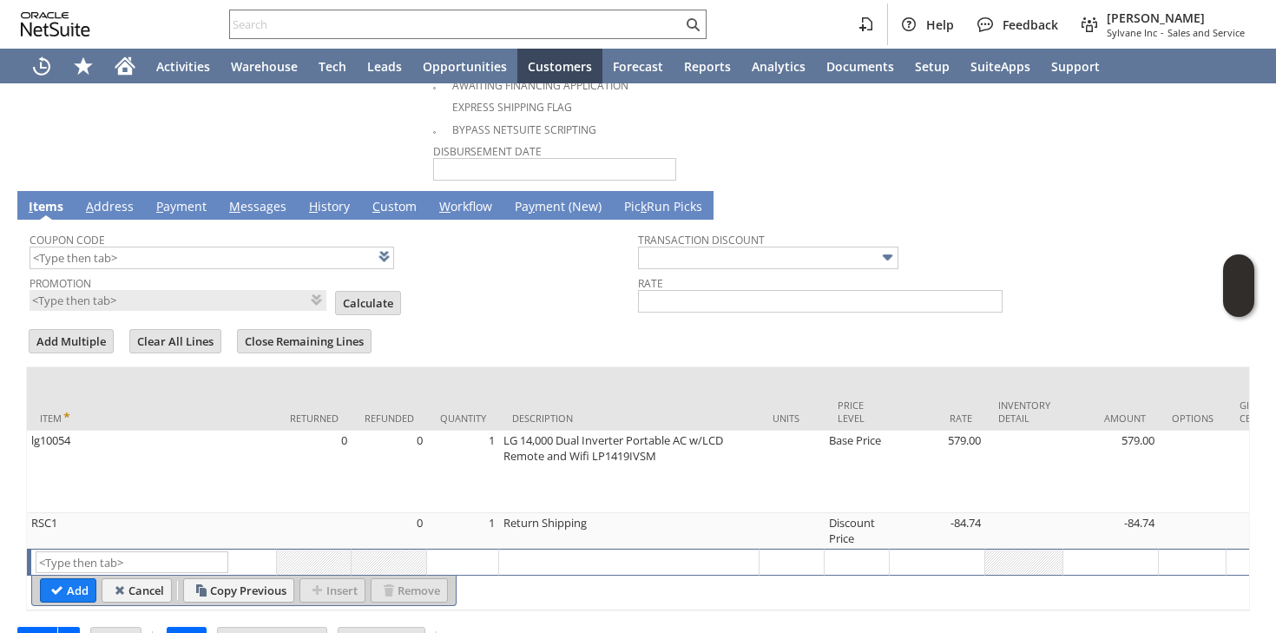
scroll to position [1131, 0]
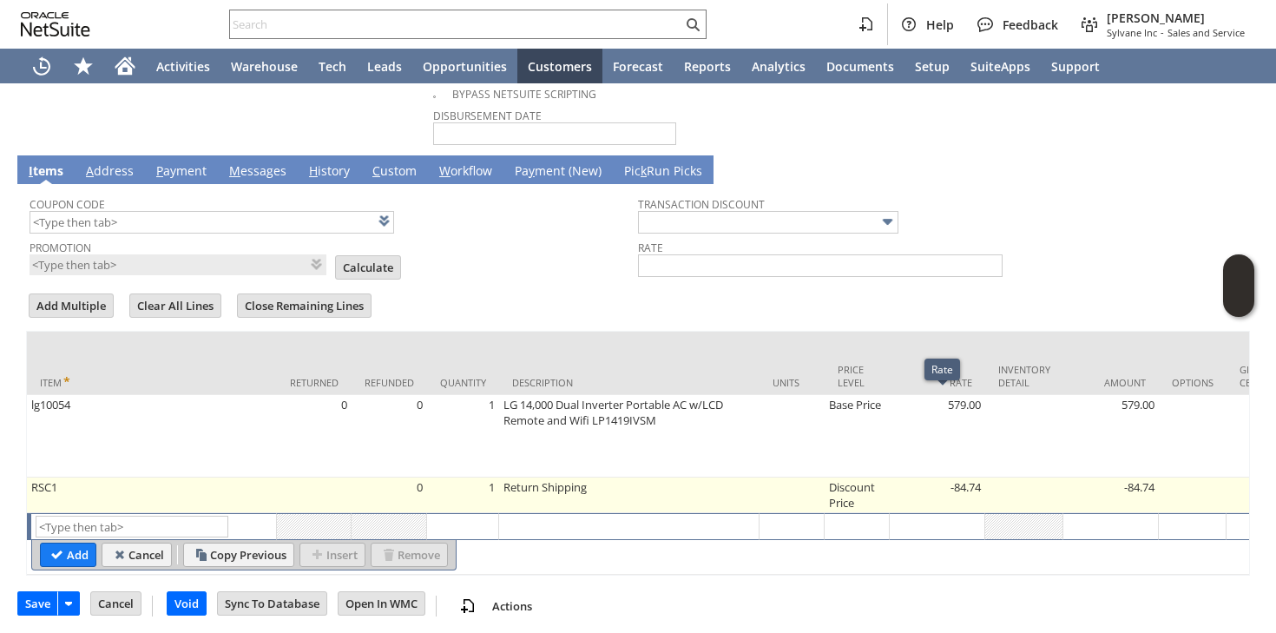
click at [960, 479] on td "-84.74" at bounding box center [936, 495] width 95 height 36
type input "RSC1"
type input "OK"
type input "Make Copy"
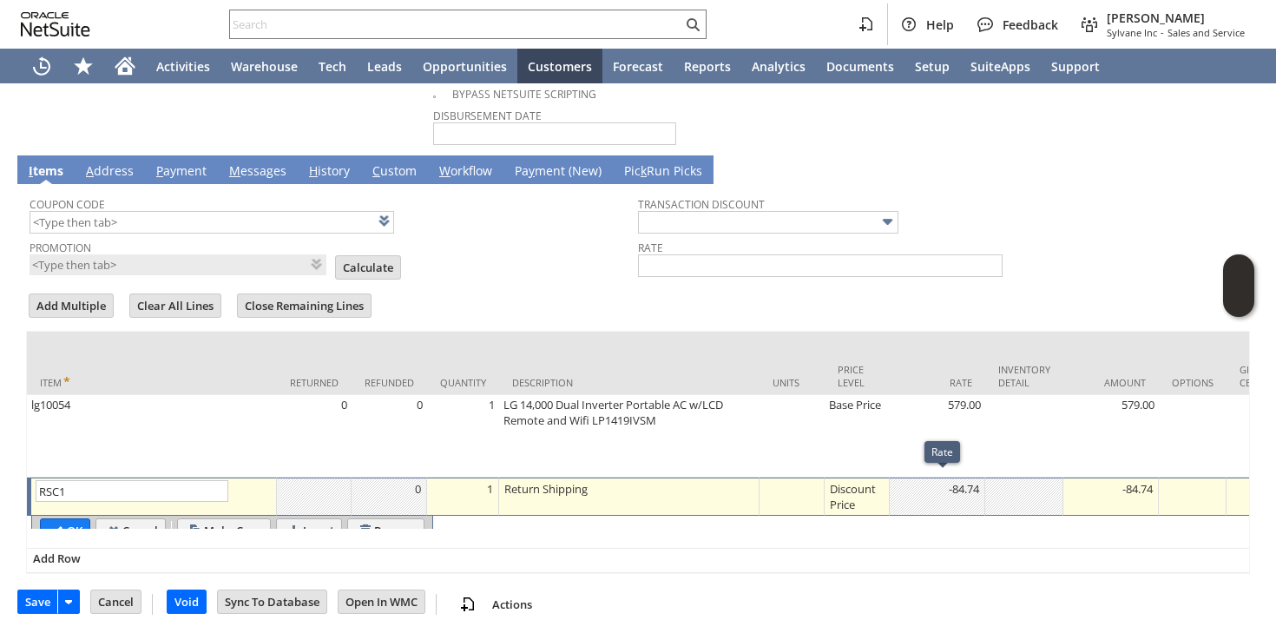
scroll to position [1129, 0]
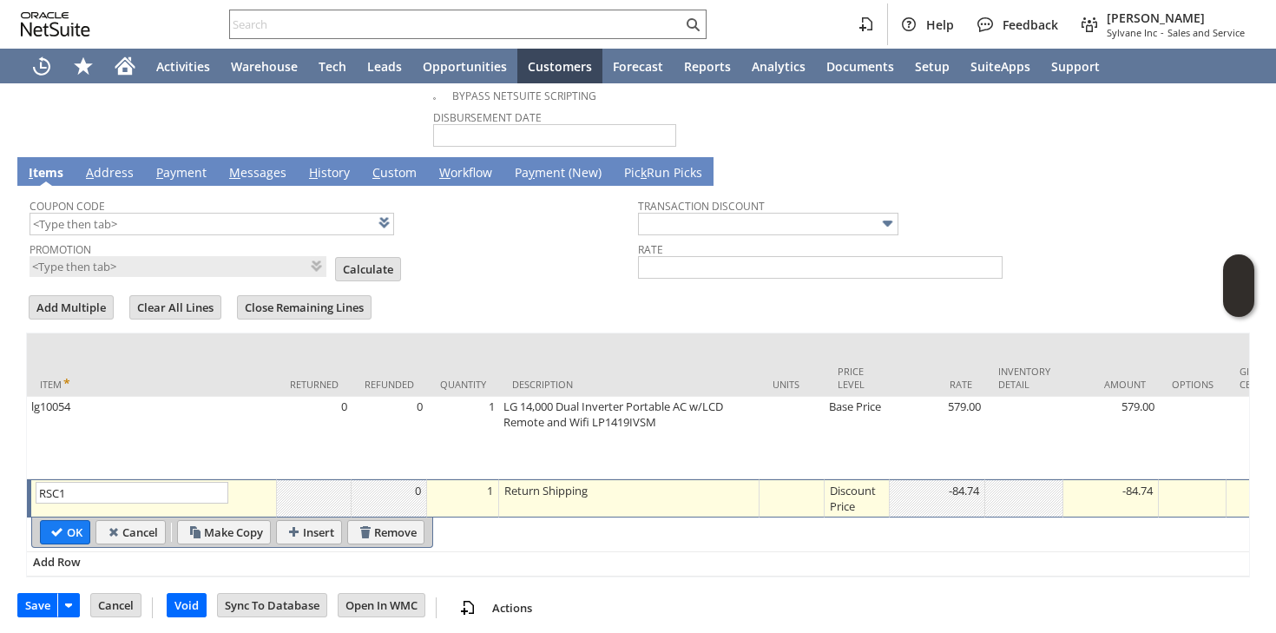
click at [960, 482] on div "-84.74" at bounding box center [937, 490] width 86 height 17
click at [862, 500] on div "Discount Price" at bounding box center [857, 498] width 56 height 33
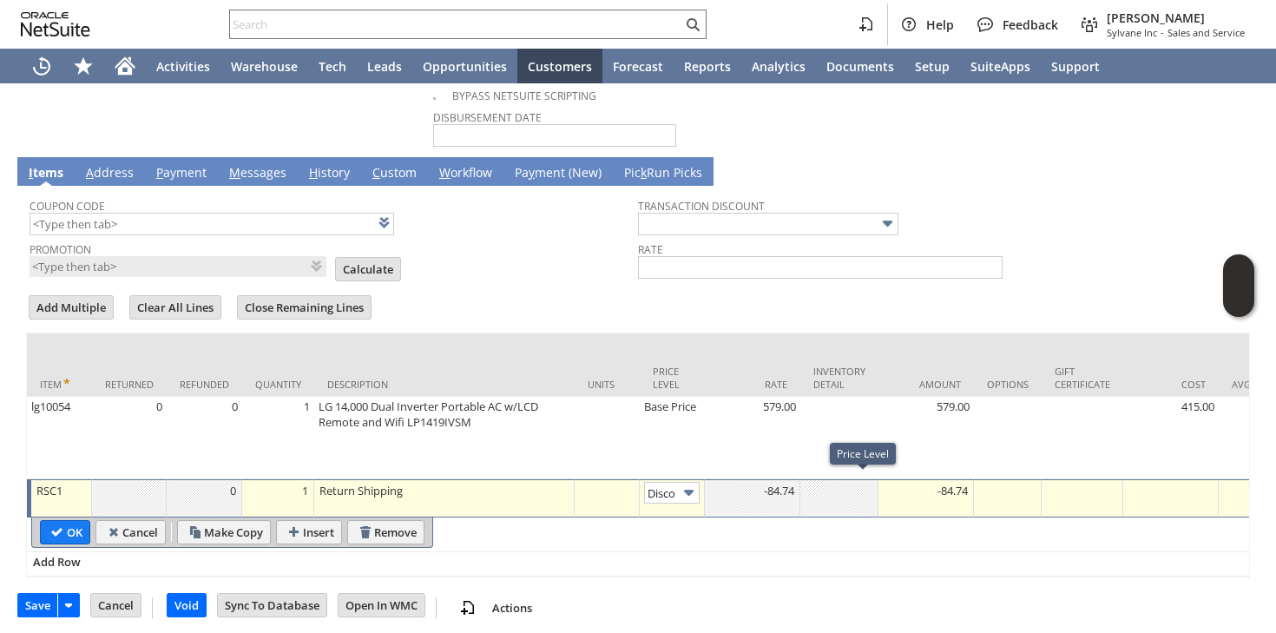
scroll to position [0, 28]
click at [669, 482] on input "Disco...rice" at bounding box center [672, 493] width 56 height 22
type input "Custom"
click at [743, 484] on div at bounding box center [752, 490] width 86 height 17
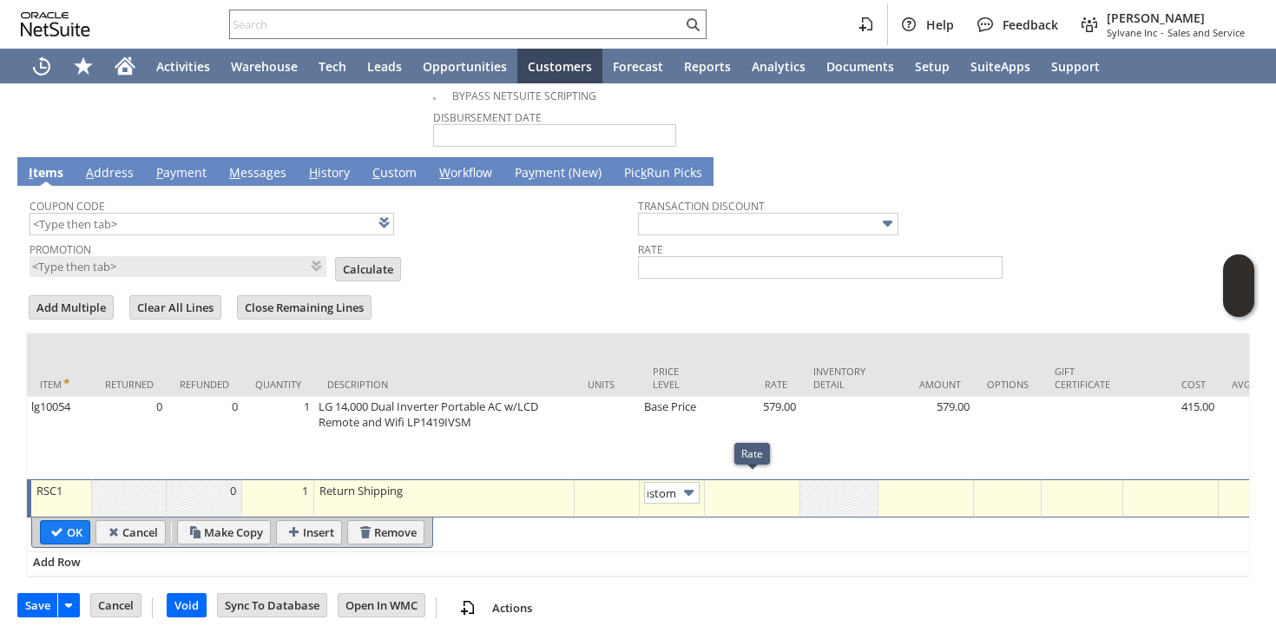
scroll to position [0, 0]
type input "-134"
click at [49, 524] on input "OK" at bounding box center [65, 532] width 49 height 23
type input "Add"
type input "Copy Previous"
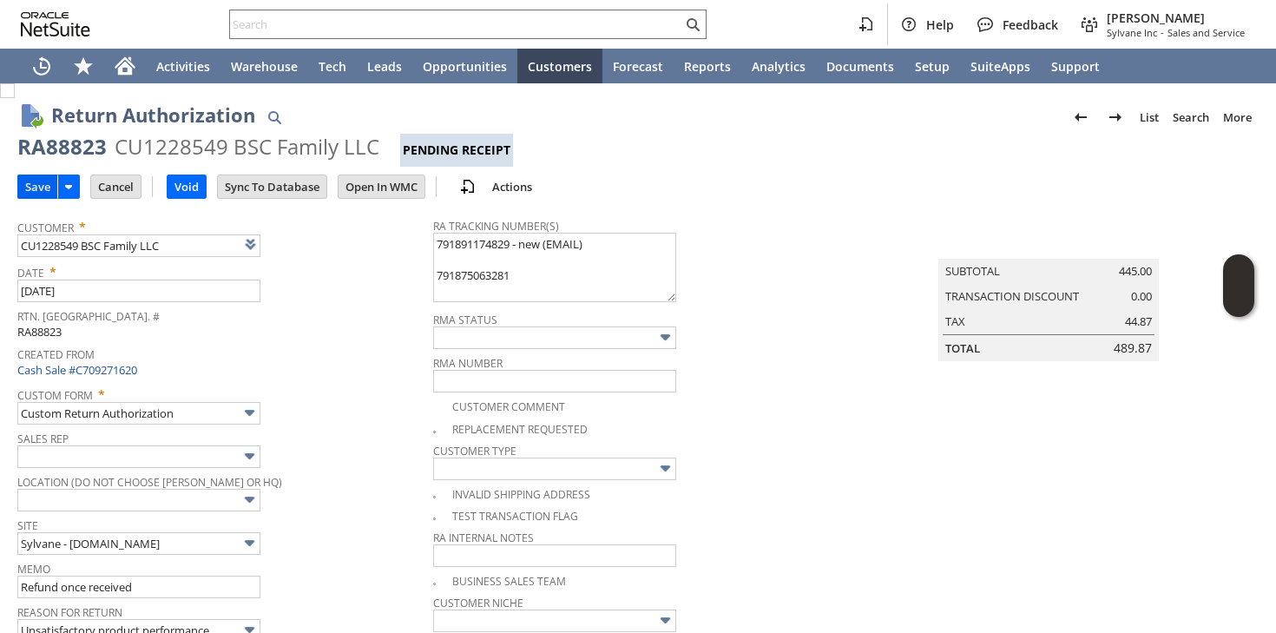
click at [42, 196] on input "Save" at bounding box center [37, 186] width 39 height 23
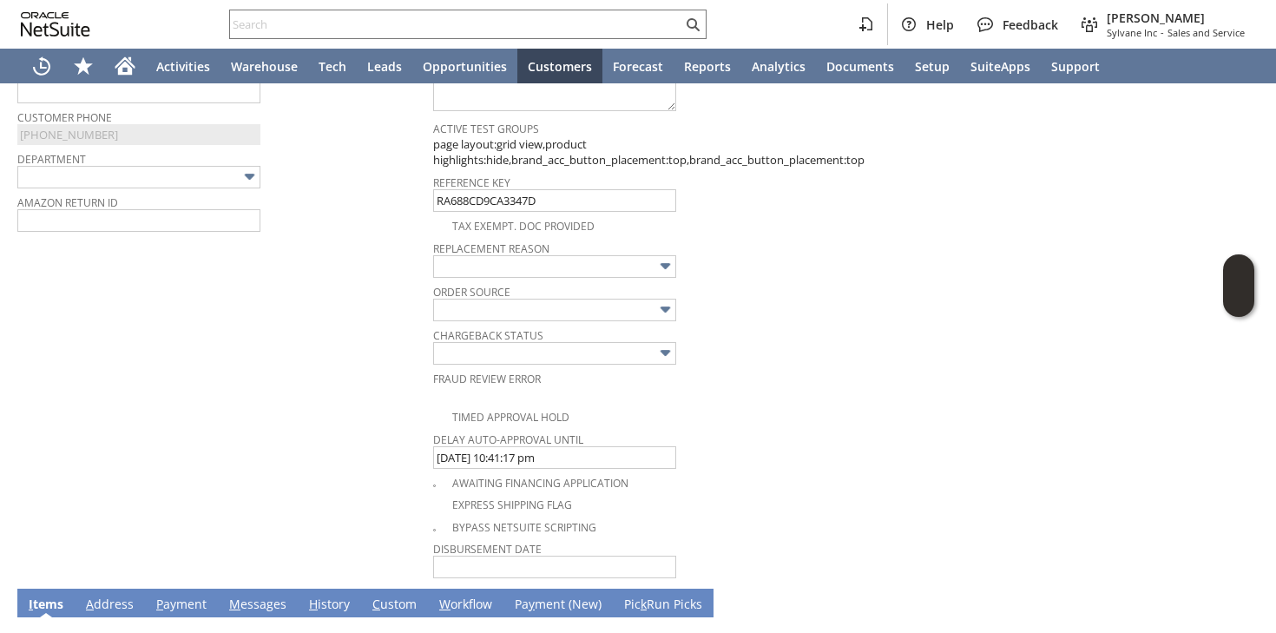
scroll to position [1131, 0]
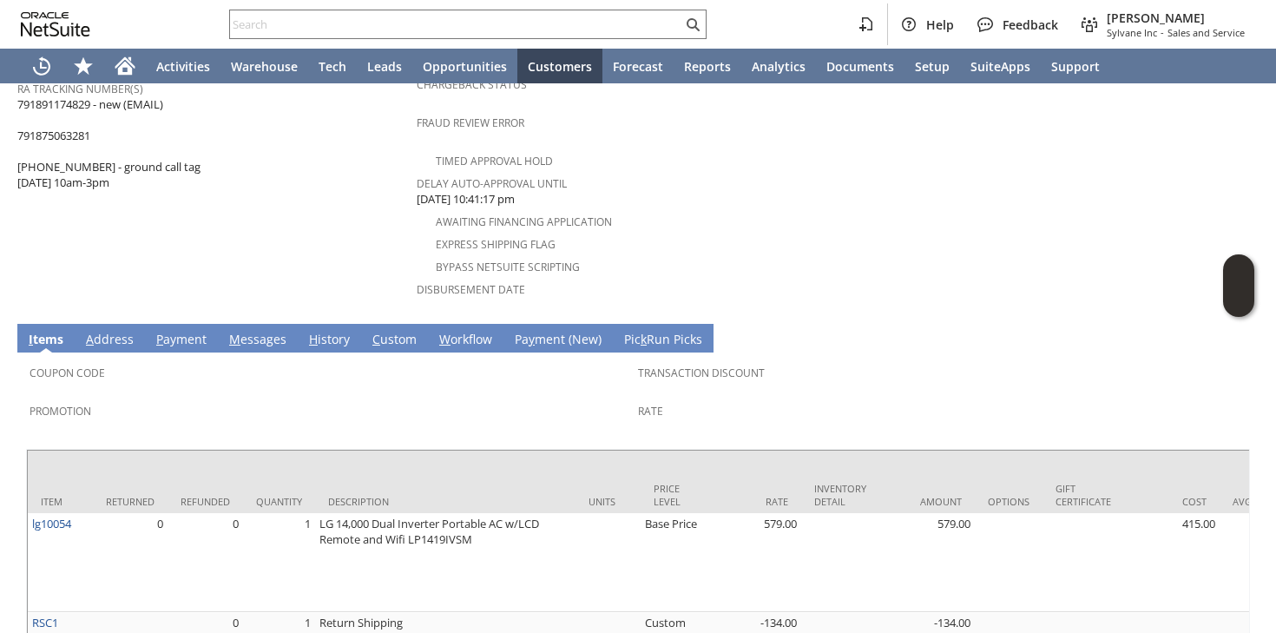
scroll to position [806, 0]
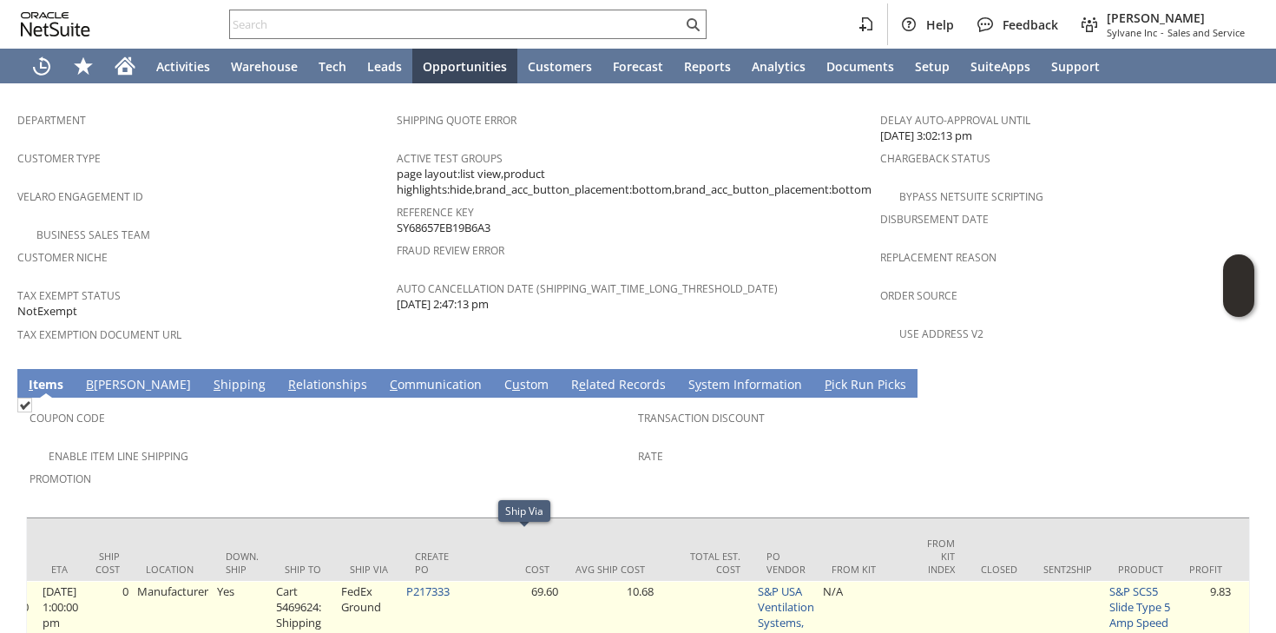
scroll to position [0, 1349]
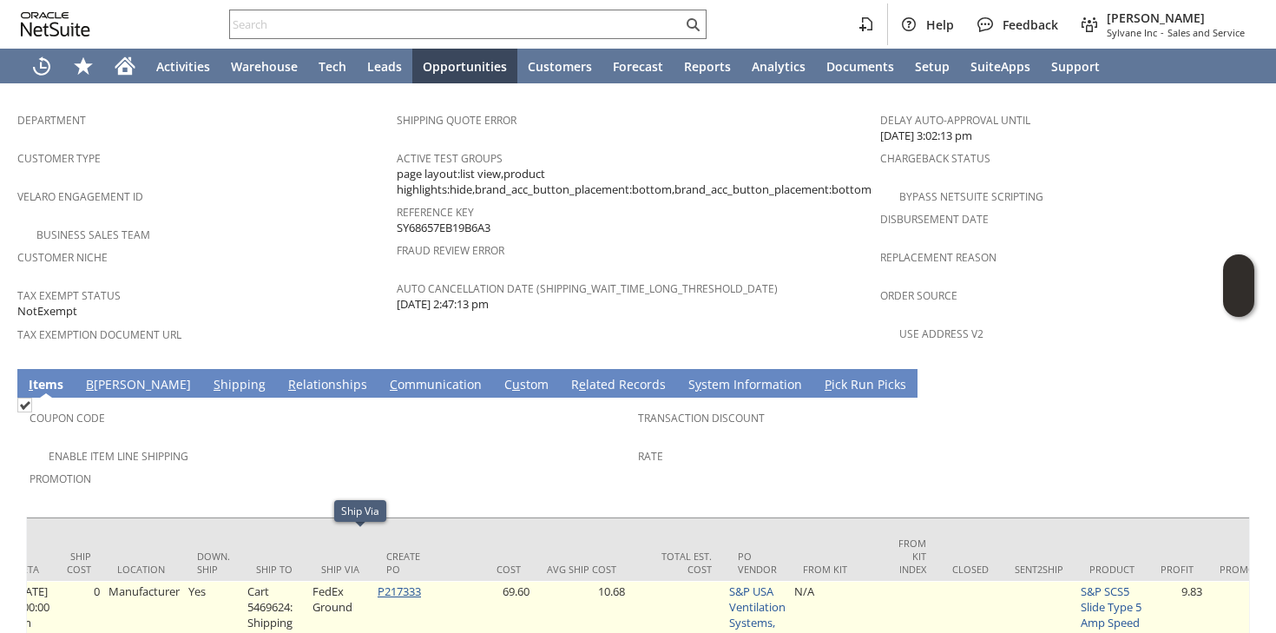
click at [421, 583] on link "P217333" at bounding box center [398, 591] width 43 height 16
